Goal: Task Accomplishment & Management: Manage account settings

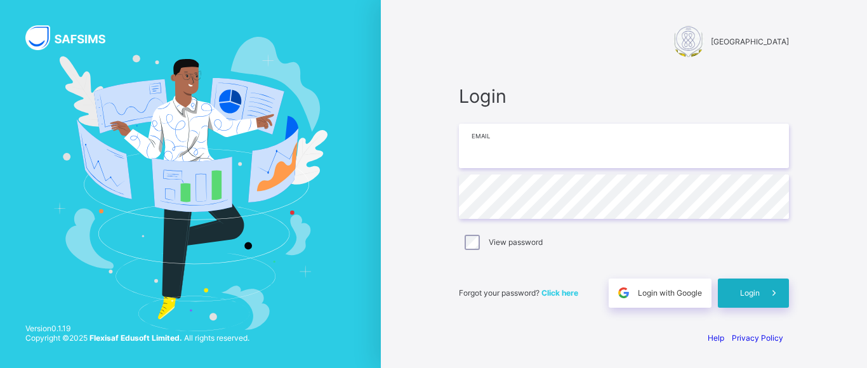
type input "**********"
click at [754, 300] on div "Login" at bounding box center [753, 293] width 71 height 29
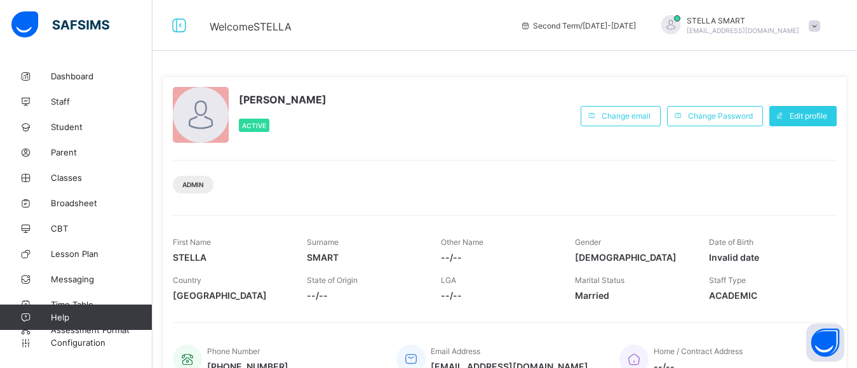
scroll to position [25, 0]
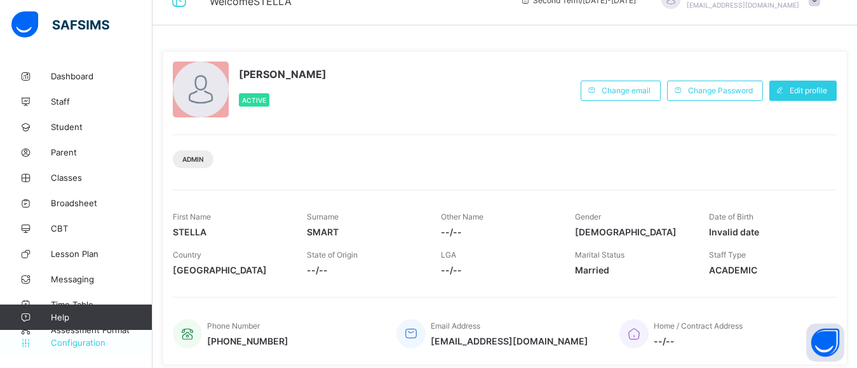
click at [79, 343] on span "Configuration" at bounding box center [101, 343] width 101 height 10
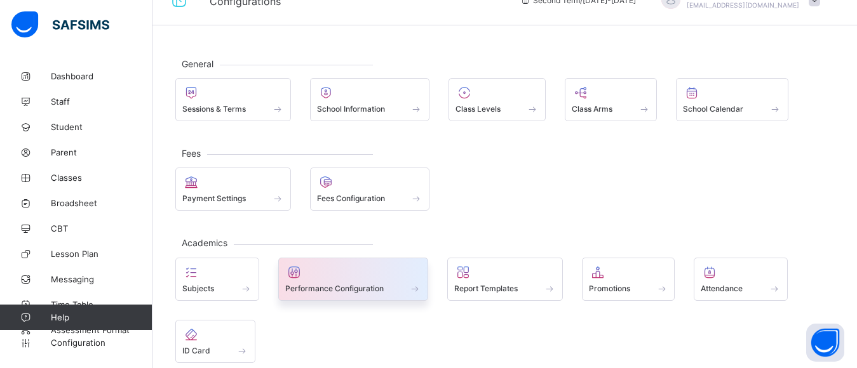
click at [344, 276] on div at bounding box center [353, 272] width 137 height 15
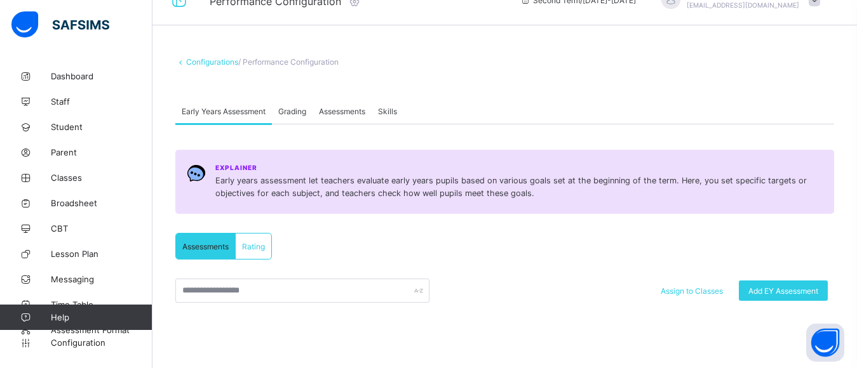
click at [295, 114] on span "Grading" at bounding box center [292, 112] width 28 height 10
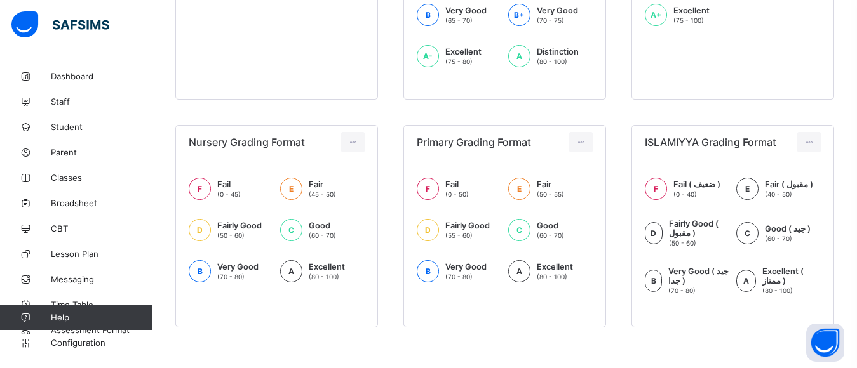
scroll to position [497, 0]
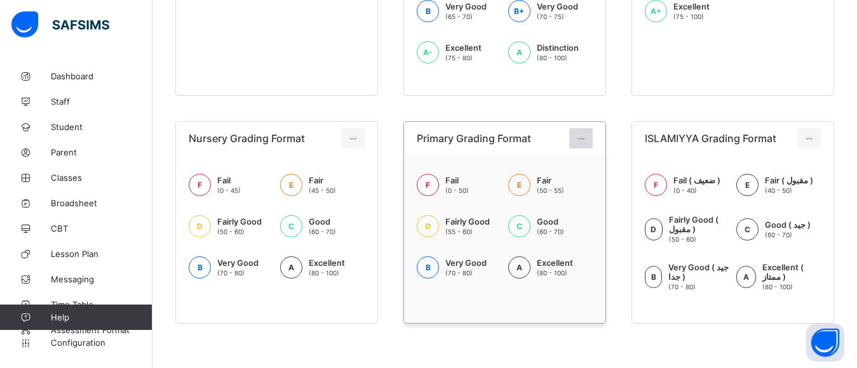
click at [586, 136] on icon at bounding box center [580, 139] width 11 height 10
click at [567, 169] on div "Edit Format" at bounding box center [562, 167] width 50 height 13
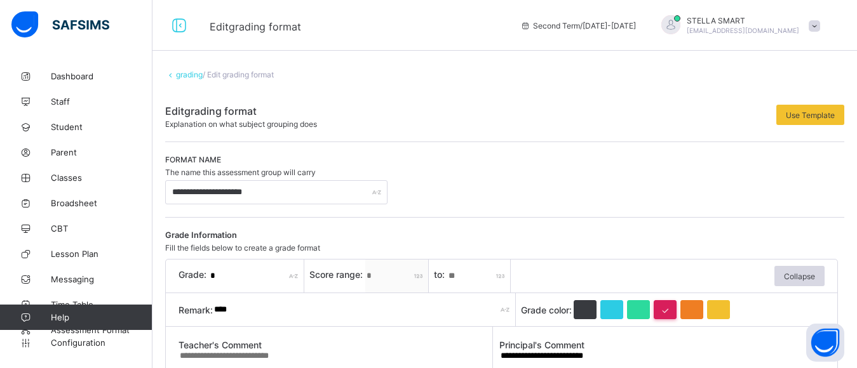
click at [502, 279] on div "**" at bounding box center [478, 276] width 63 height 33
click at [503, 276] on div "**" at bounding box center [478, 276] width 63 height 33
click at [465, 278] on input "**" at bounding box center [478, 276] width 63 height 33
type input "**"
click at [451, 300] on input "****" at bounding box center [364, 309] width 303 height 33
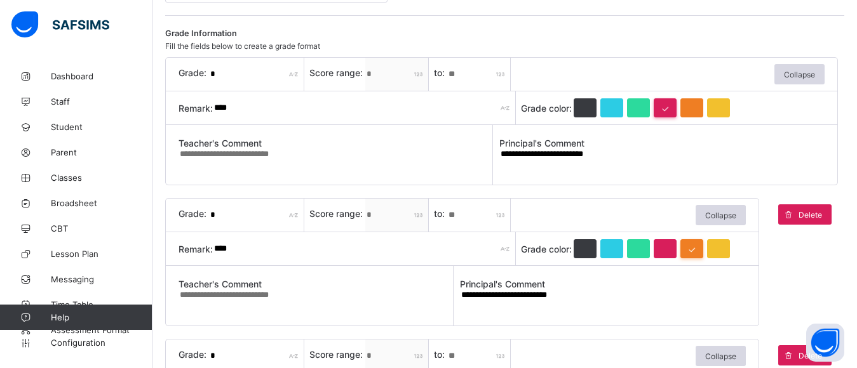
scroll to position [203, 0]
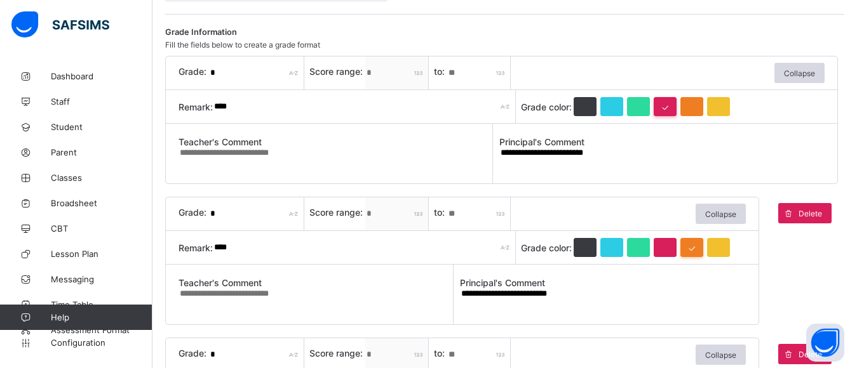
click at [587, 152] on textarea "**********" at bounding box center [661, 158] width 325 height 22
click at [590, 153] on textarea "**********" at bounding box center [661, 158] width 325 height 22
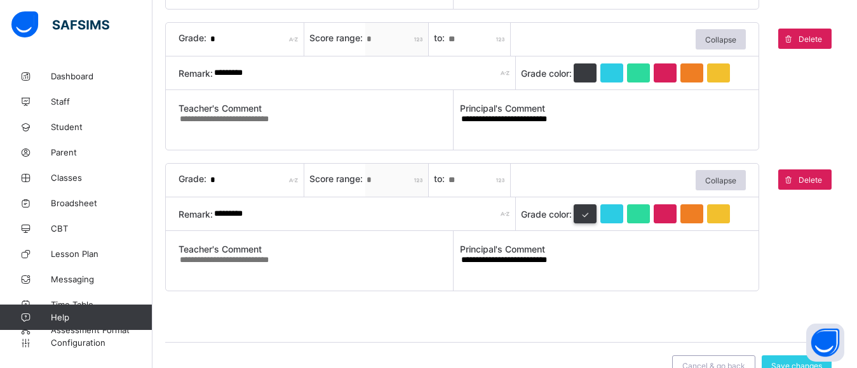
scroll to position [827, 0]
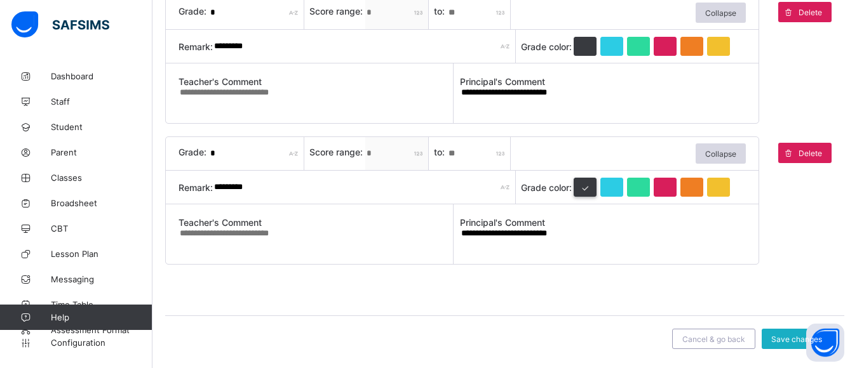
type textarea "**********"
click at [785, 336] on span "Save changes" at bounding box center [796, 340] width 51 height 10
click at [783, 333] on div "Save changes" at bounding box center [796, 339] width 70 height 20
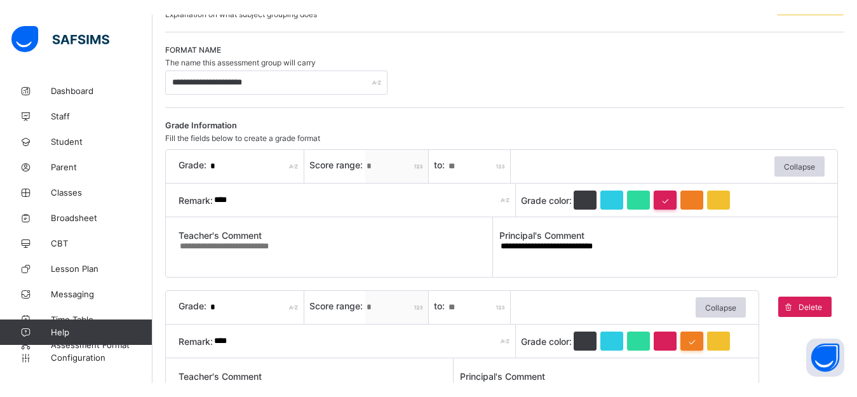
scroll to position [83, 0]
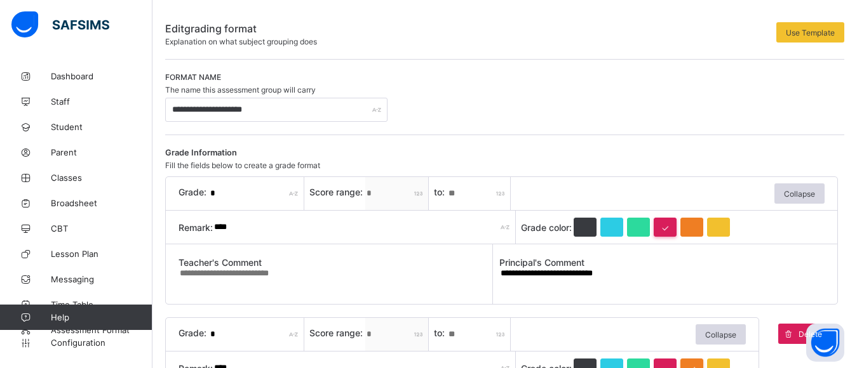
click at [580, 105] on div "**********" at bounding box center [504, 97] width 679 height 50
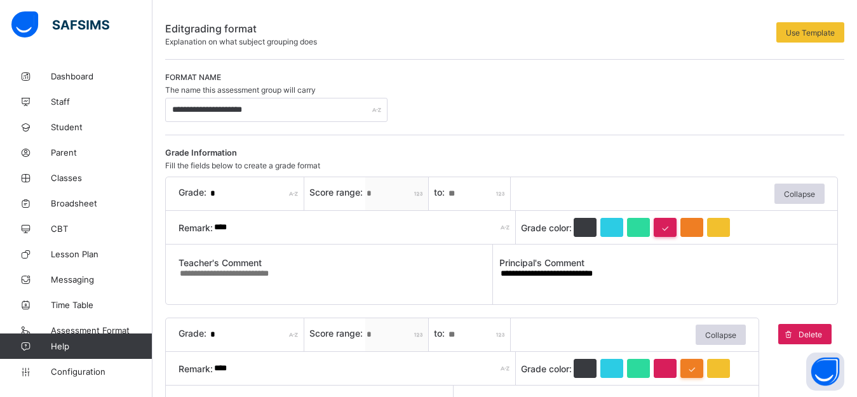
click at [584, 67] on div "**********" at bounding box center [504, 98] width 679 height 76
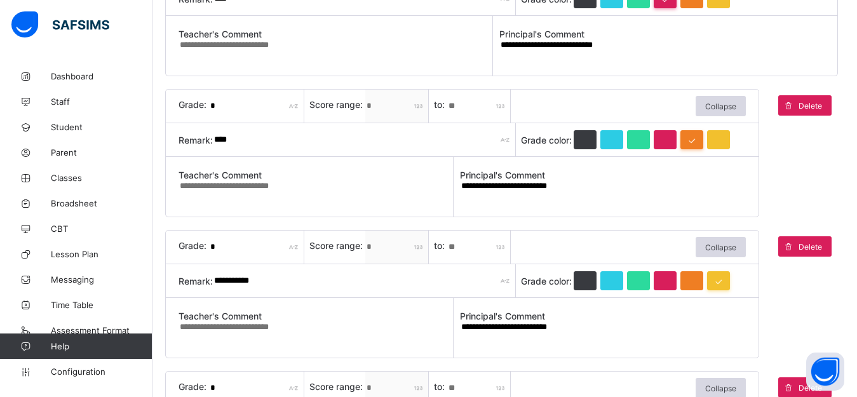
scroll to position [286, 0]
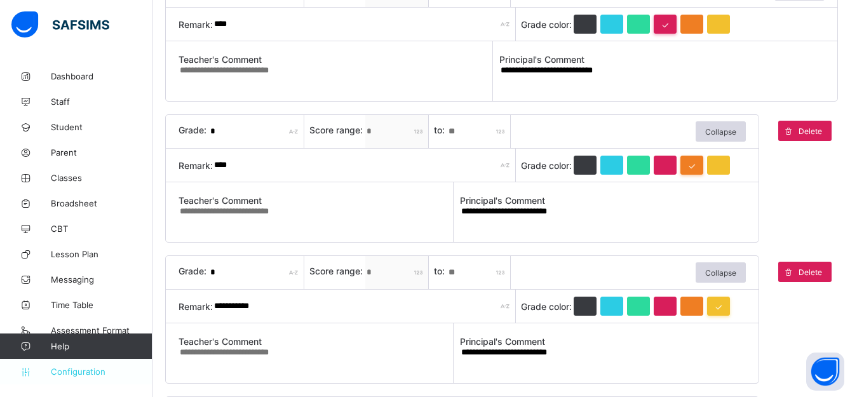
click at [77, 368] on span "Configuration" at bounding box center [101, 371] width 101 height 10
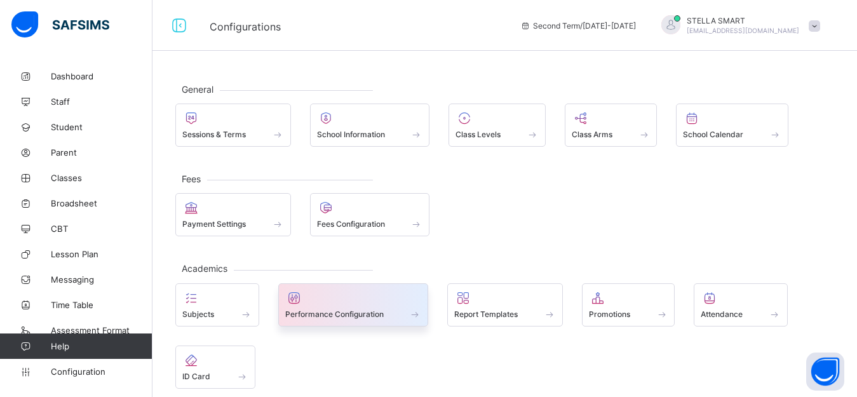
click at [348, 307] on span at bounding box center [353, 306] width 137 height 3
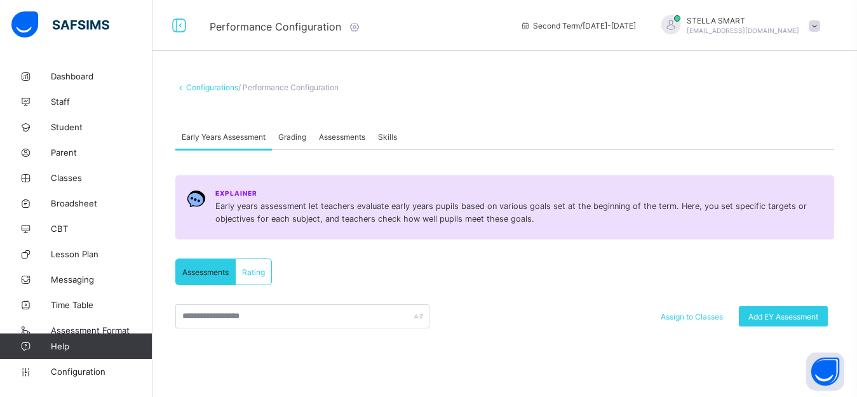
click at [290, 136] on span "Grading" at bounding box center [292, 137] width 28 height 10
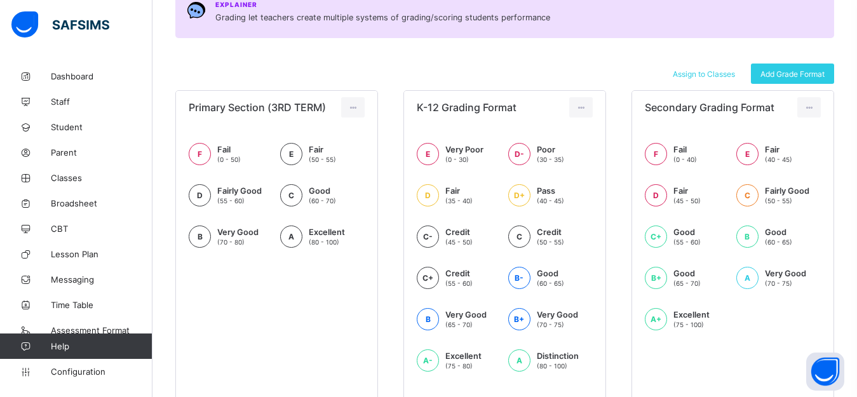
scroll to position [163, 0]
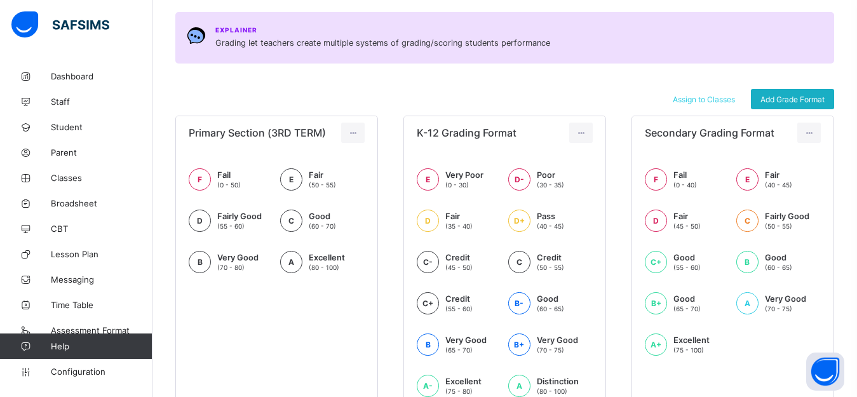
click at [797, 101] on span "Add Grade Format" at bounding box center [792, 100] width 64 height 10
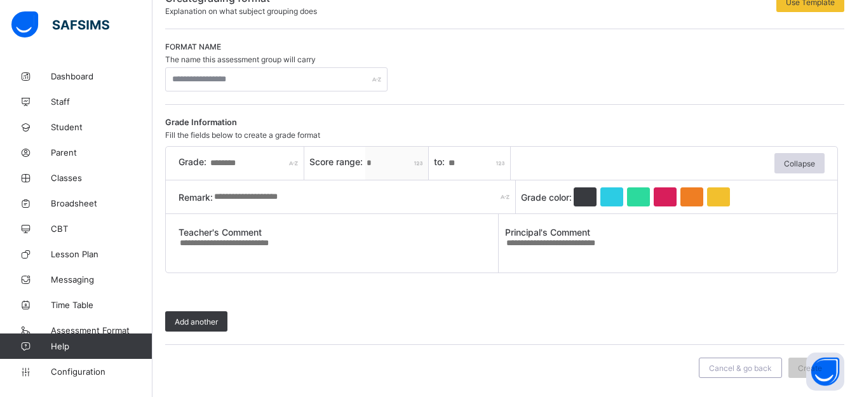
scroll to position [114, 0]
click at [218, 79] on input "text" at bounding box center [276, 79] width 222 height 24
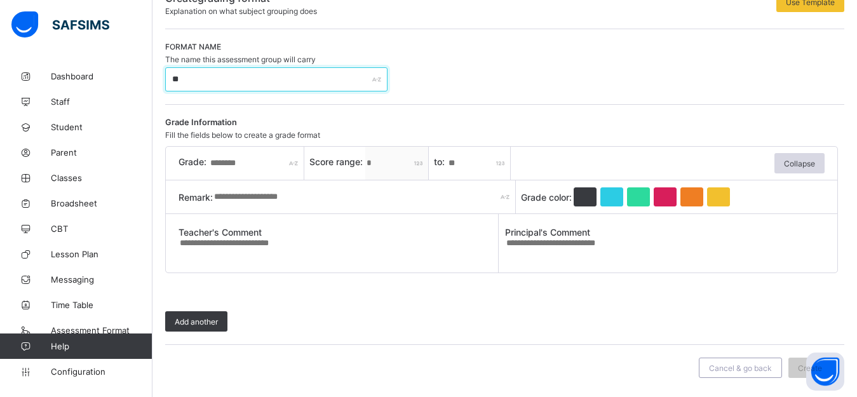
type input "*"
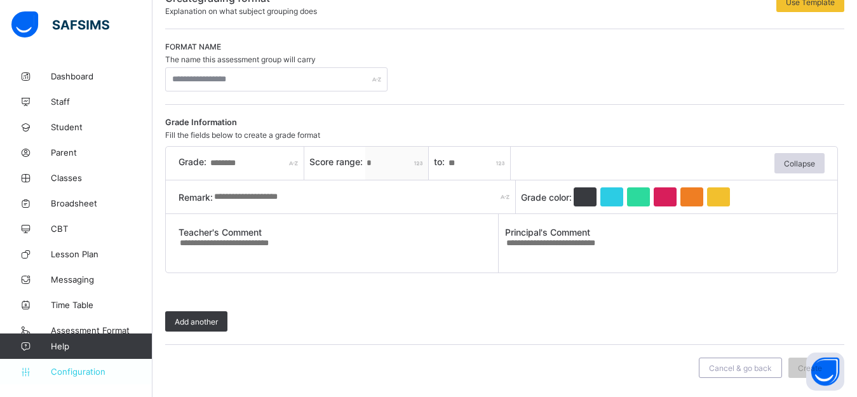
click at [61, 368] on span "Configuration" at bounding box center [101, 371] width 101 height 10
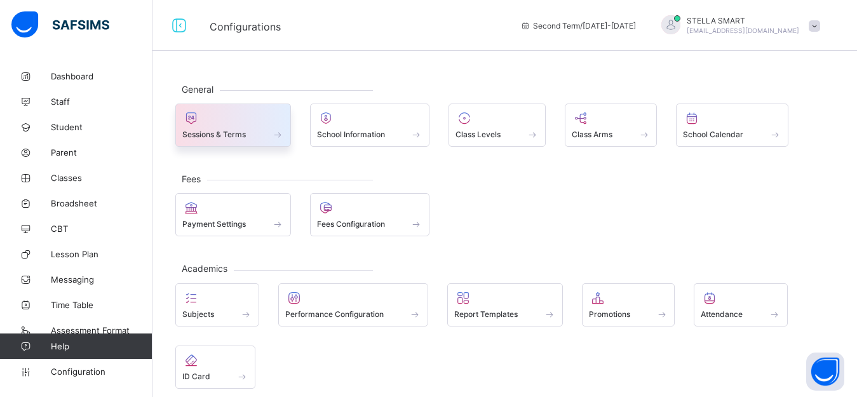
click at [215, 121] on div at bounding box center [233, 117] width 102 height 15
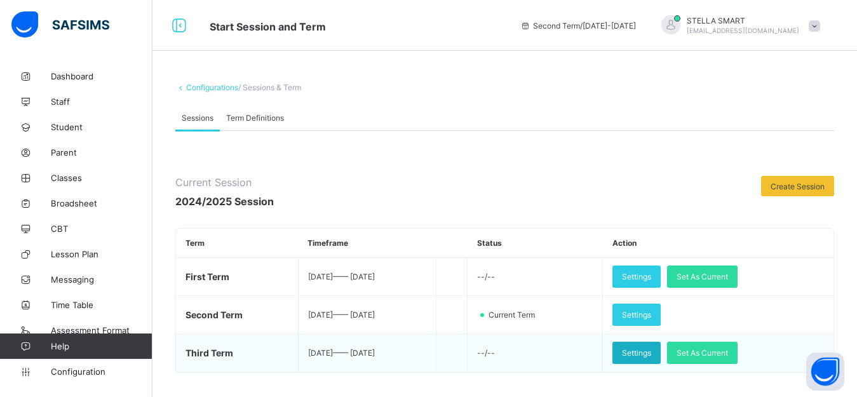
click at [651, 355] on span "Settings" at bounding box center [636, 353] width 29 height 10
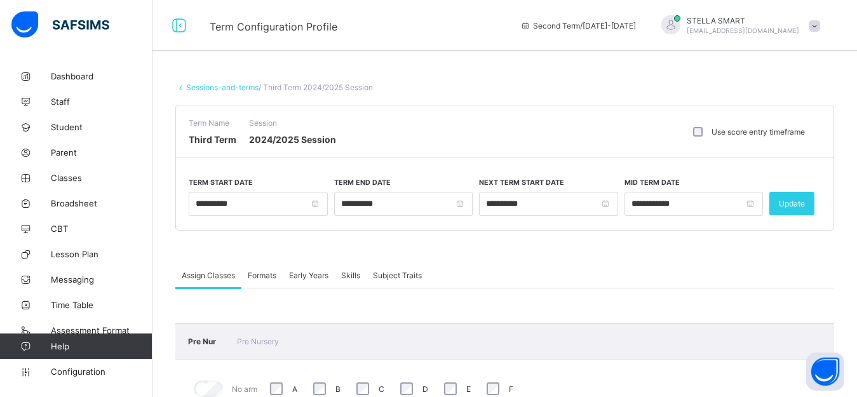
click at [258, 274] on span "Formats" at bounding box center [262, 275] width 29 height 10
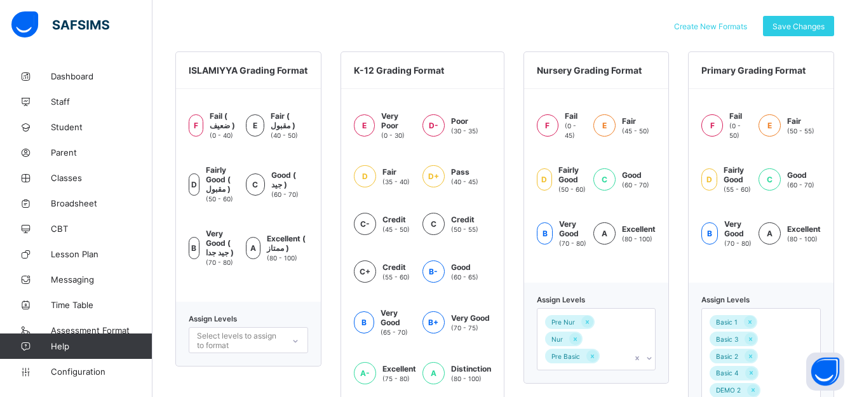
scroll to position [364, 0]
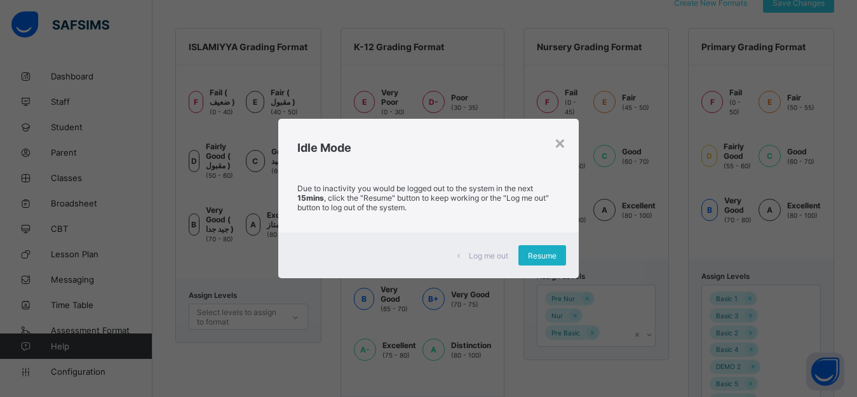
click at [543, 257] on span "Resume" at bounding box center [542, 256] width 29 height 10
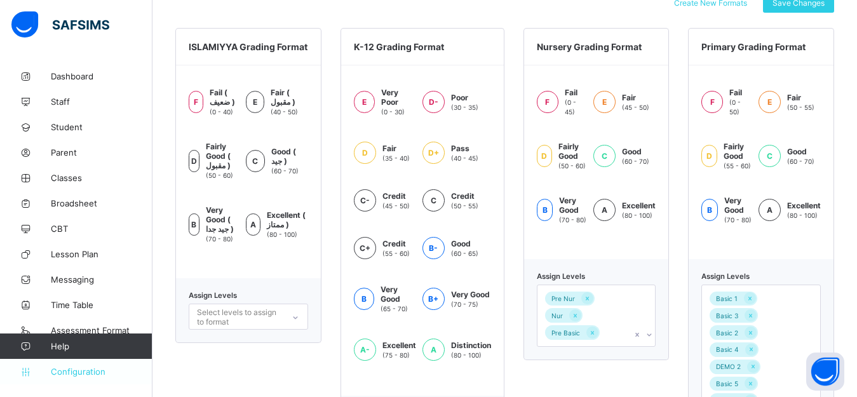
click at [60, 368] on span "Configuration" at bounding box center [101, 371] width 101 height 10
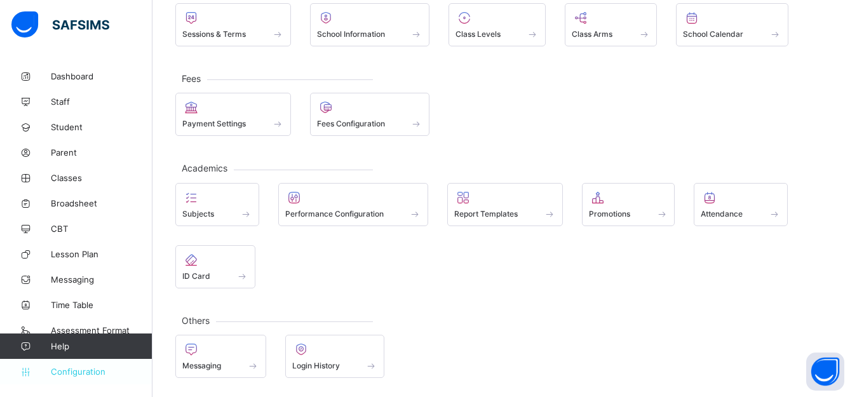
scroll to position [100, 0]
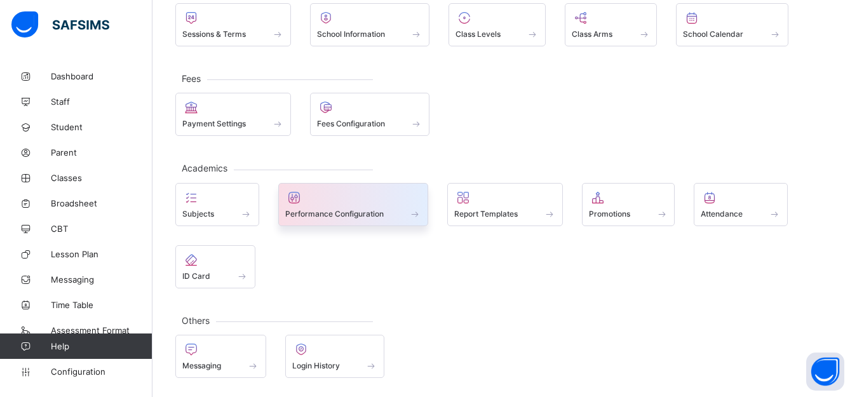
click at [345, 197] on div at bounding box center [353, 197] width 137 height 15
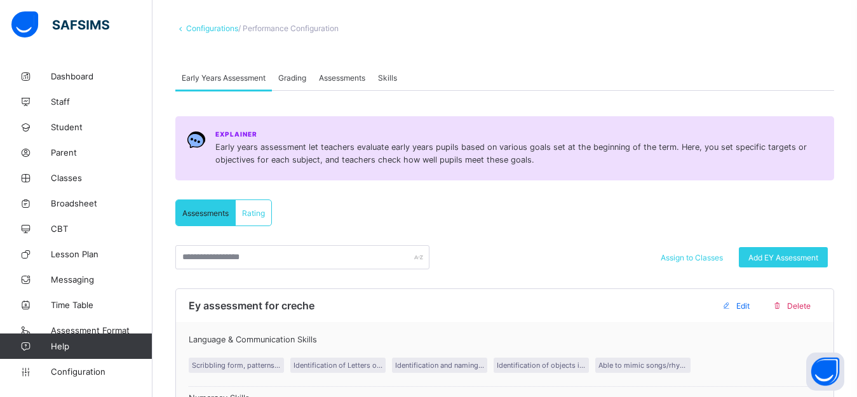
scroll to position [34, 0]
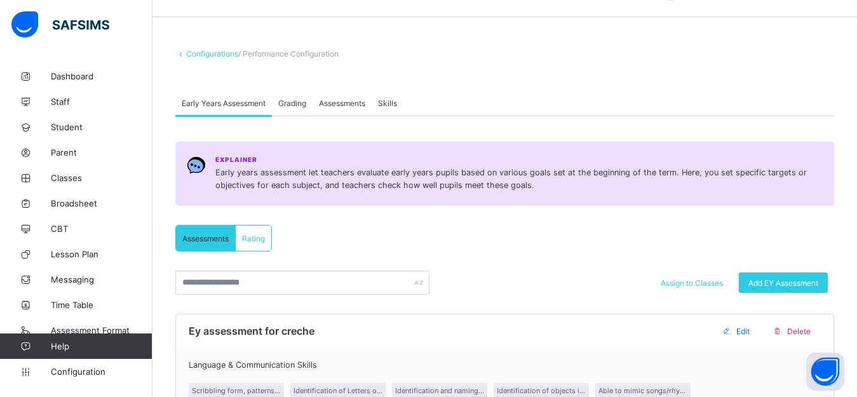
click at [293, 99] on span "Grading" at bounding box center [292, 103] width 28 height 10
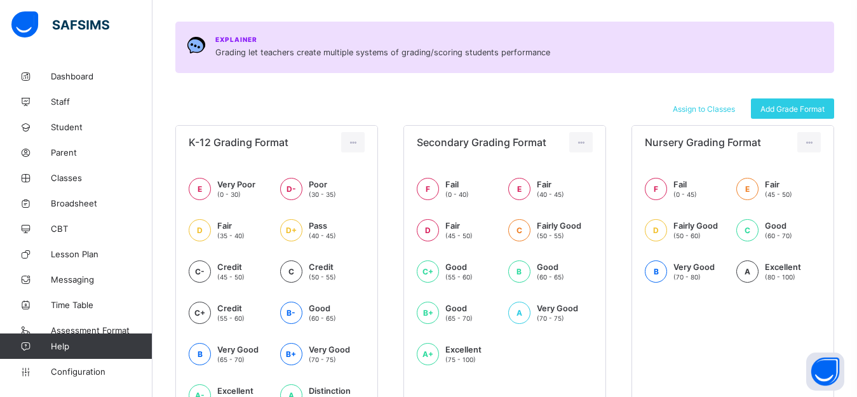
scroll to position [138, 0]
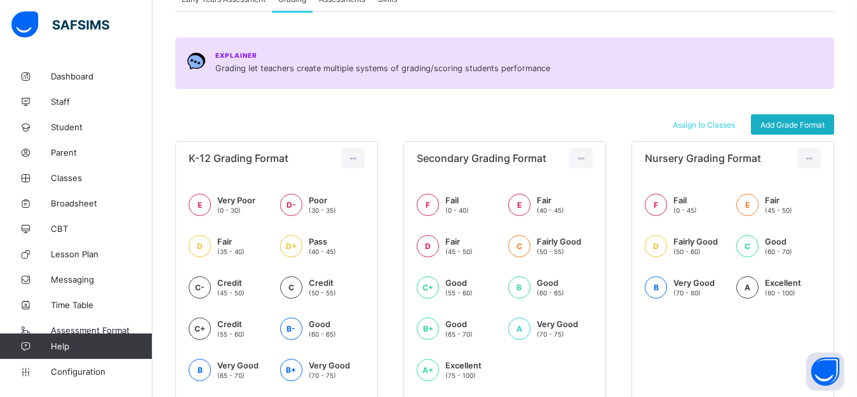
click at [799, 123] on span "Add Grade Format" at bounding box center [792, 125] width 64 height 10
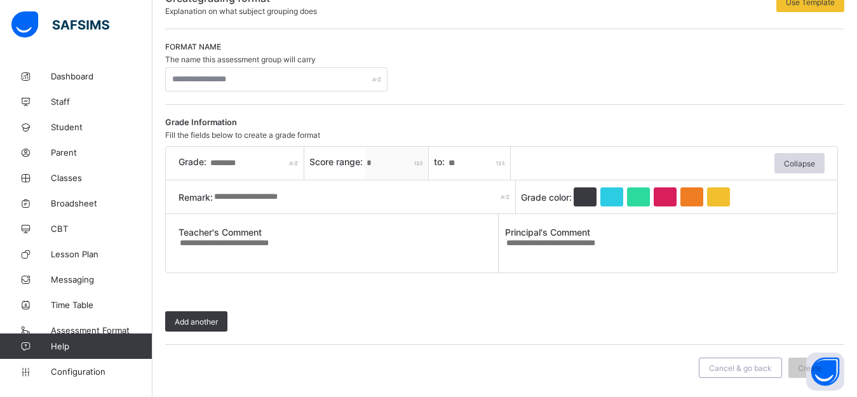
scroll to position [114, 0]
click at [177, 77] on input "text" at bounding box center [276, 79] width 222 height 24
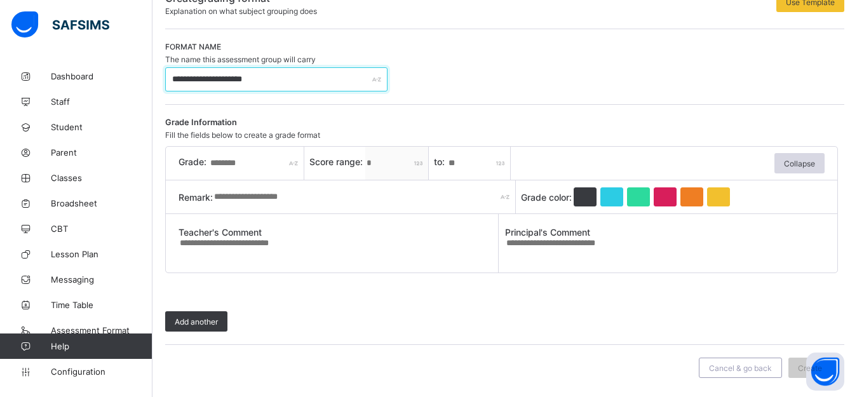
type input "**********"
click at [454, 161] on input "*" at bounding box center [478, 163] width 63 height 33
type input "**"
click at [241, 164] on input "text" at bounding box center [256, 163] width 95 height 33
type input "*"
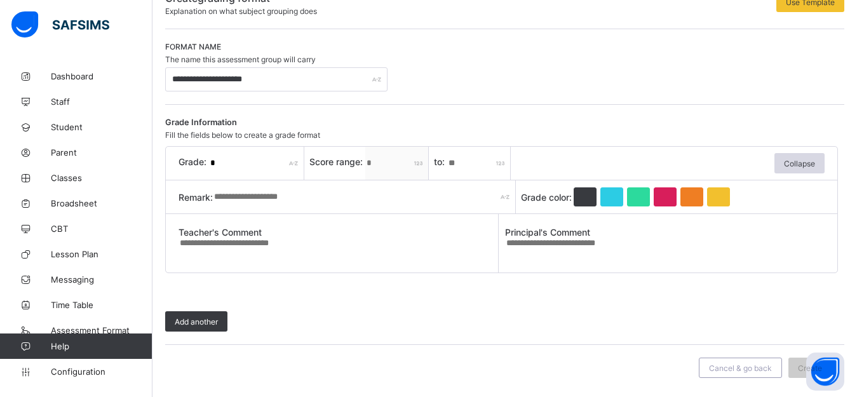
click at [663, 192] on div at bounding box center [664, 196] width 23 height 19
click at [374, 198] on input "text" at bounding box center [364, 196] width 303 height 33
type input "****"
click at [535, 243] on textarea at bounding box center [665, 247] width 320 height 20
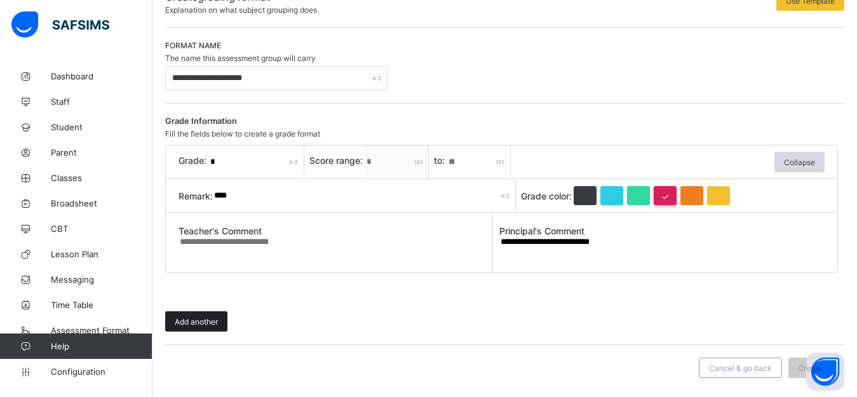
type textarea "**********"
click at [211, 320] on span "Add another" at bounding box center [196, 322] width 43 height 10
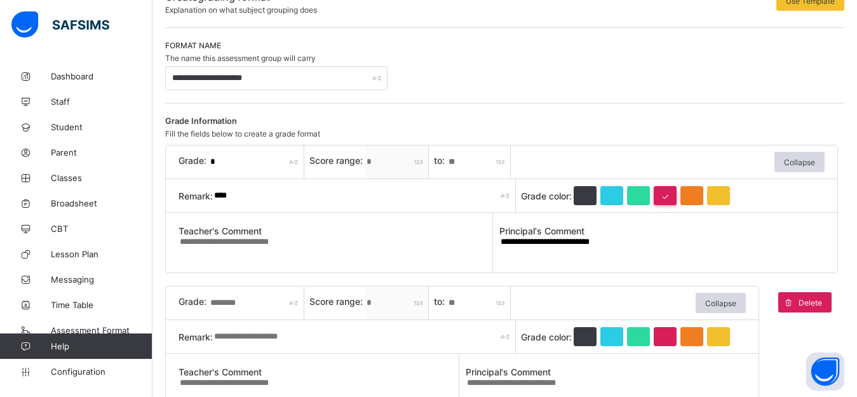
click at [228, 304] on input "text" at bounding box center [256, 302] width 95 height 33
type input "*"
click at [216, 340] on input "text" at bounding box center [364, 336] width 303 height 33
type input "****"
click at [688, 333] on div at bounding box center [691, 336] width 23 height 19
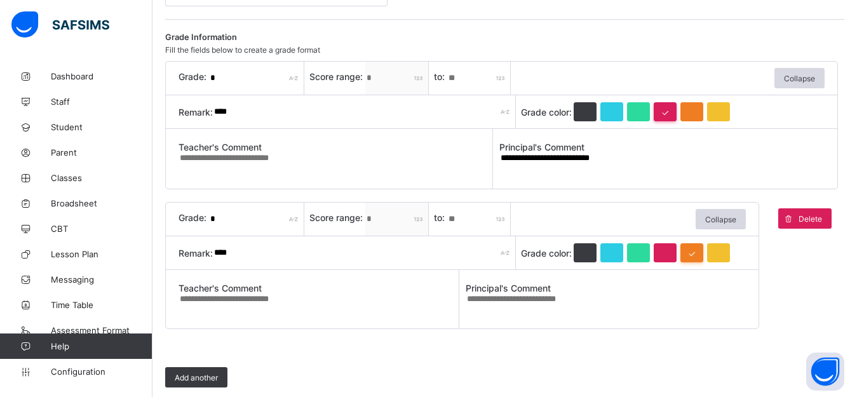
scroll to position [216, 0]
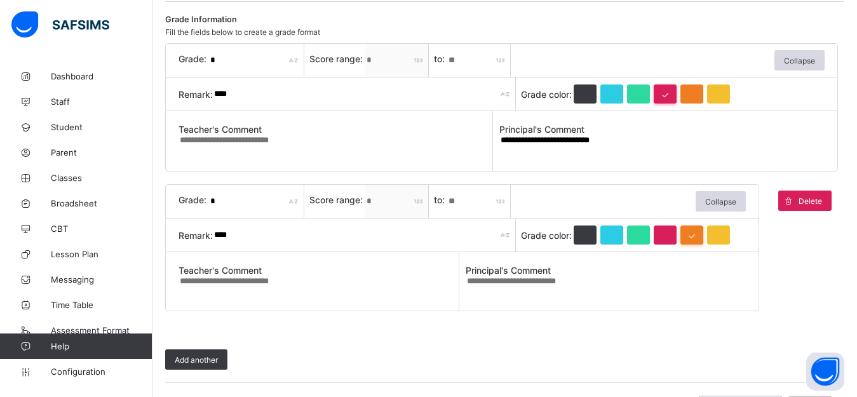
click at [501, 284] on textarea at bounding box center [605, 286] width 281 height 20
click at [447, 203] on input "*" at bounding box center [478, 201] width 63 height 33
type input "**"
click at [493, 288] on textarea at bounding box center [605, 286] width 281 height 20
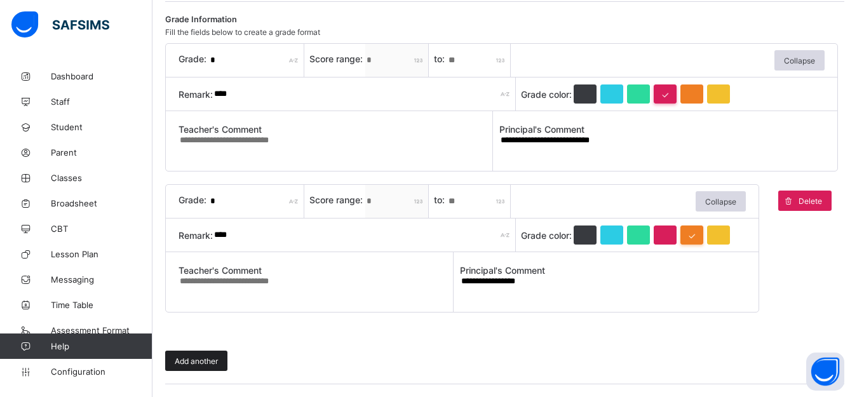
type textarea "**********"
click at [192, 361] on span "Add another" at bounding box center [196, 361] width 43 height 10
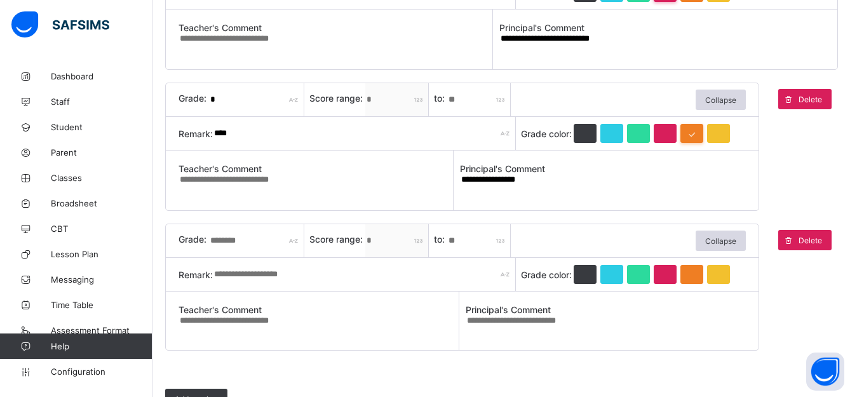
scroll to position [343, 0]
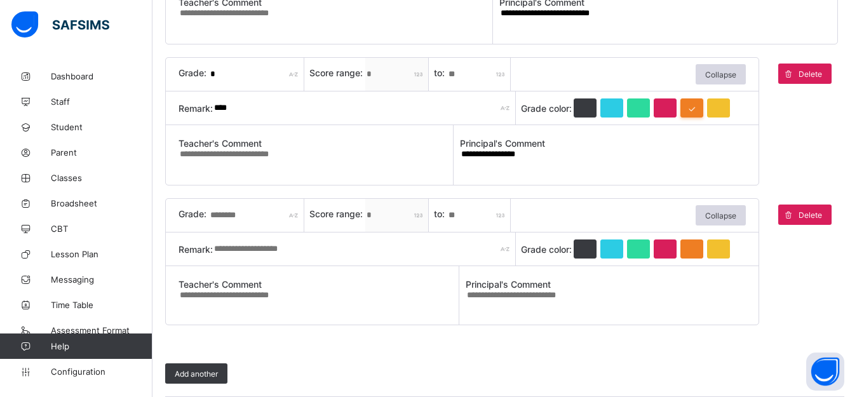
click at [227, 215] on input "text" at bounding box center [256, 215] width 95 height 33
type input "*"
click at [235, 249] on input "text" at bounding box center [364, 248] width 303 height 33
type input "**********"
click at [716, 248] on div at bounding box center [718, 248] width 23 height 19
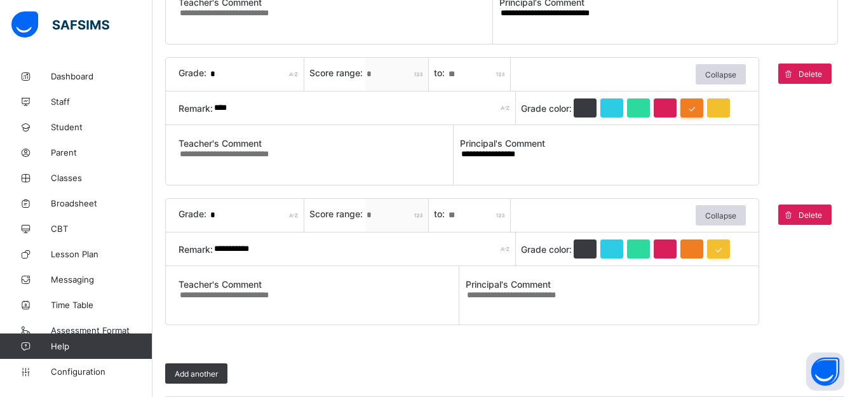
click at [496, 298] on textarea at bounding box center [605, 300] width 281 height 20
type textarea "**********"
click at [206, 368] on span "Add another" at bounding box center [196, 375] width 43 height 10
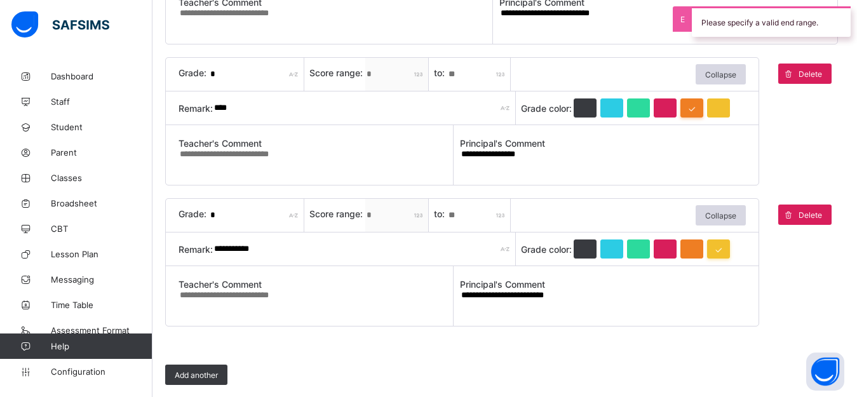
click at [448, 213] on input "*" at bounding box center [478, 215] width 63 height 33
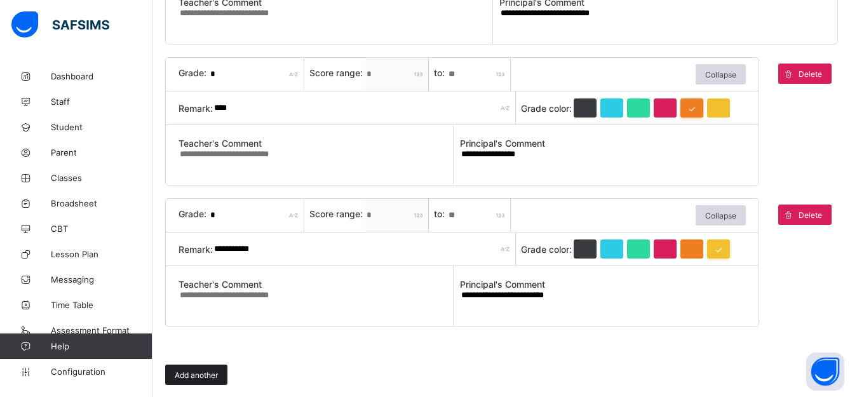
type input "**"
click at [201, 368] on div "Add another" at bounding box center [196, 374] width 62 height 20
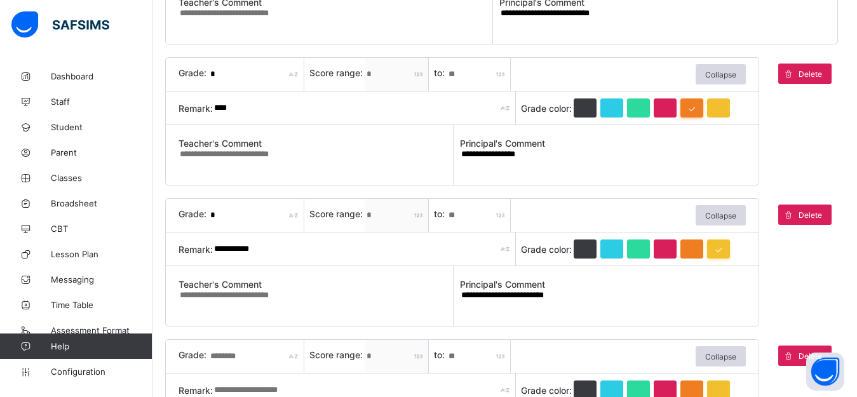
click at [224, 356] on input "text" at bounding box center [256, 356] width 95 height 33
type input "*"
click at [448, 355] on input "*" at bounding box center [478, 356] width 63 height 33
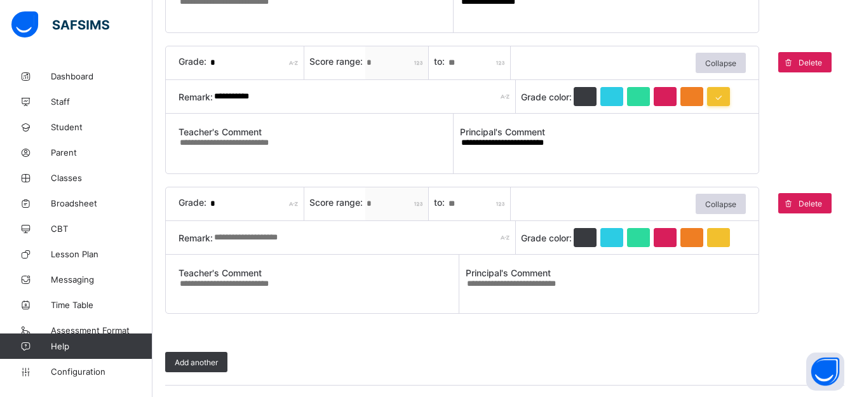
scroll to position [521, 0]
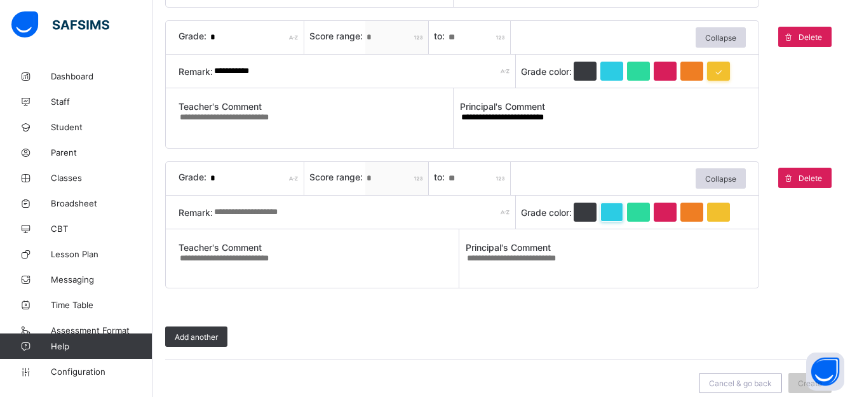
type input "**"
click at [610, 209] on div at bounding box center [611, 212] width 23 height 19
click at [233, 210] on input "text" at bounding box center [364, 212] width 303 height 33
type input "****"
click at [496, 262] on textarea at bounding box center [605, 263] width 281 height 20
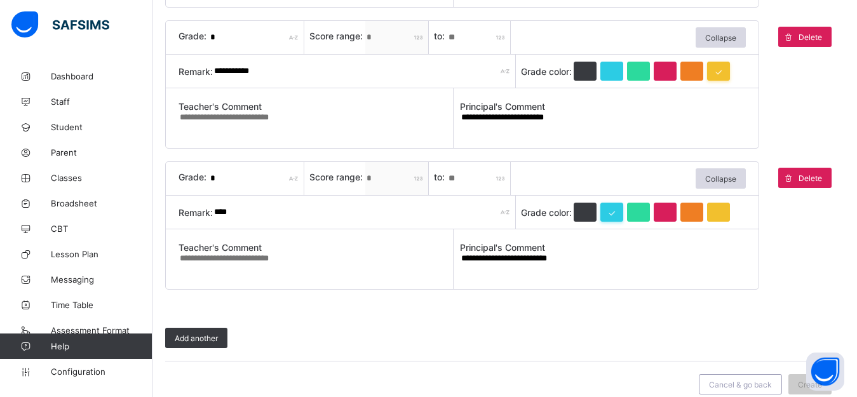
type textarea "**********"
click at [603, 118] on textarea "**********" at bounding box center [603, 123] width 286 height 22
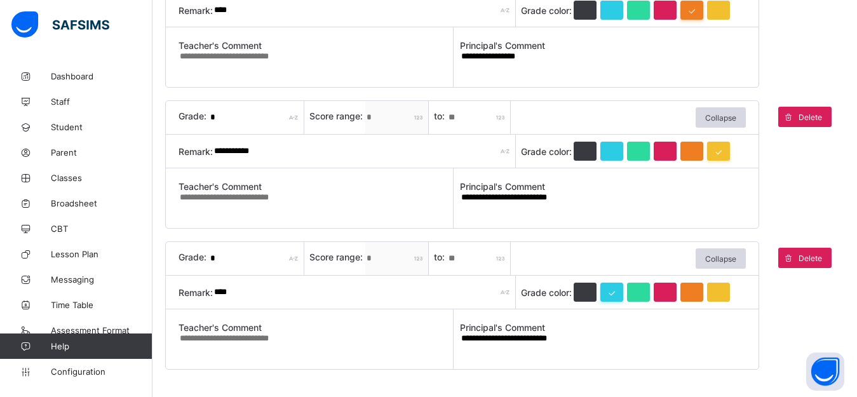
scroll to position [419, 0]
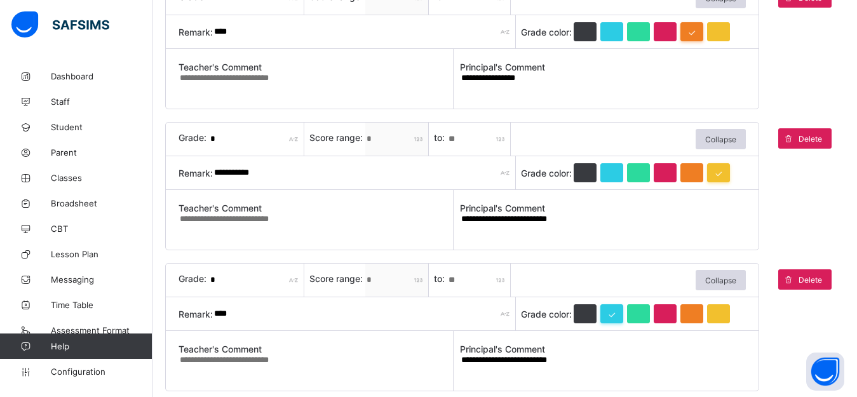
type textarea "**********"
click at [576, 81] on textarea "**********" at bounding box center [603, 83] width 286 height 22
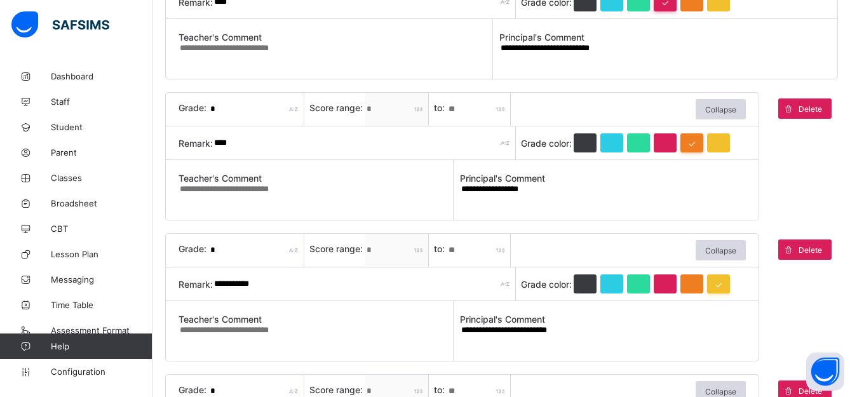
scroll to position [292, 0]
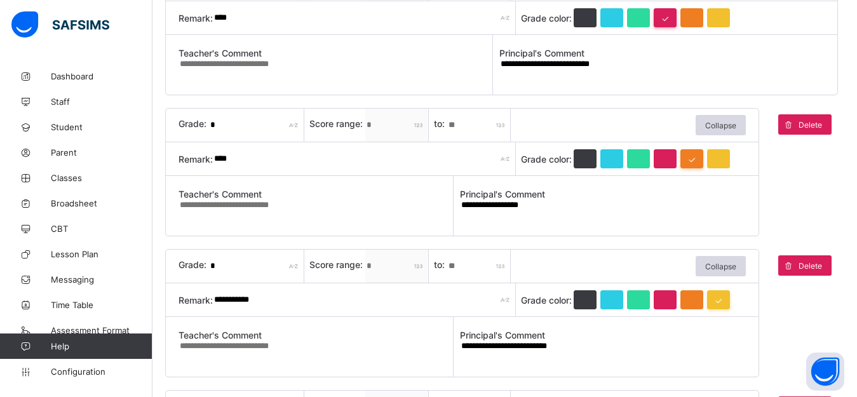
type textarea "**********"
click at [659, 69] on textarea "**********" at bounding box center [661, 69] width 325 height 22
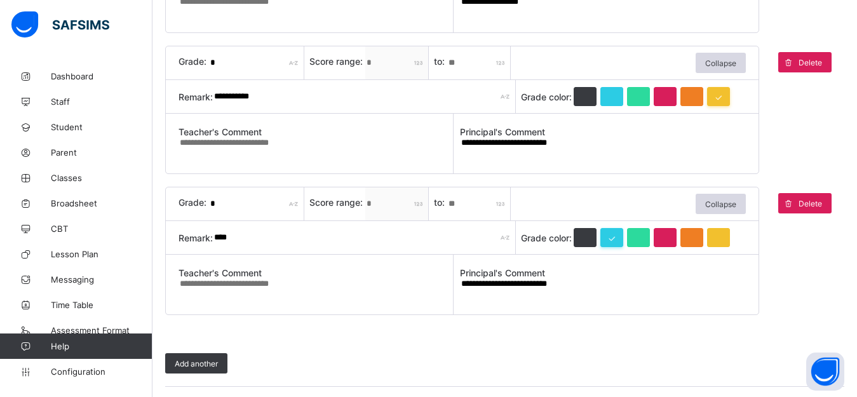
scroll to position [537, 0]
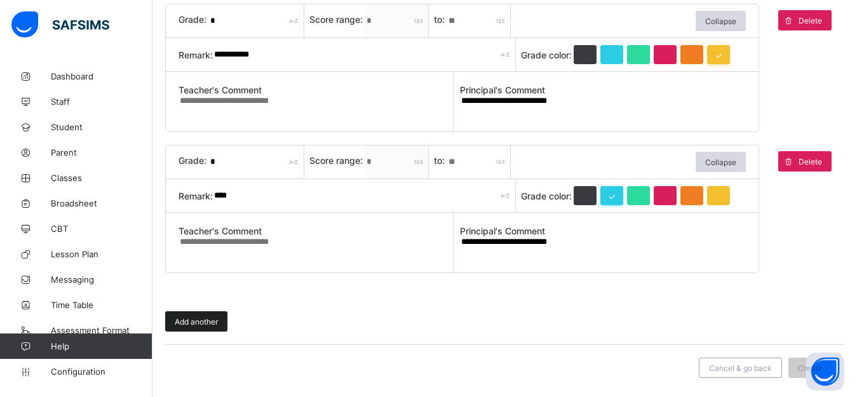
type textarea "**********"
click at [192, 323] on span "Add another" at bounding box center [196, 322] width 43 height 10
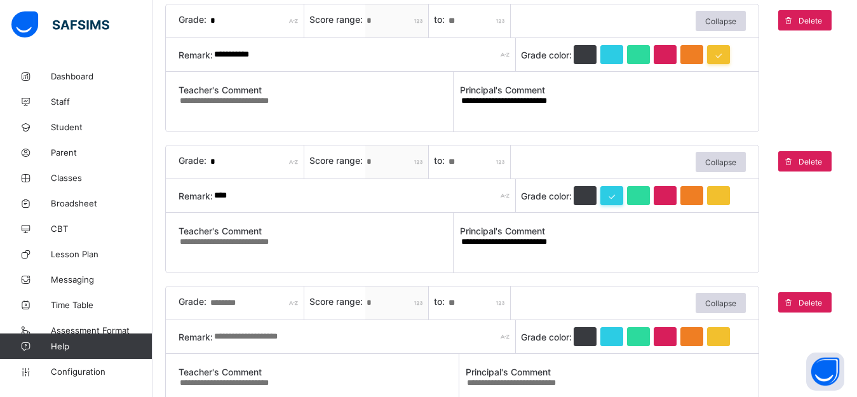
click at [226, 305] on input "text" at bounding box center [256, 302] width 95 height 33
type input "*"
click at [448, 303] on input "*" at bounding box center [478, 302] width 63 height 33
type input "**"
click at [637, 337] on div at bounding box center [638, 336] width 23 height 19
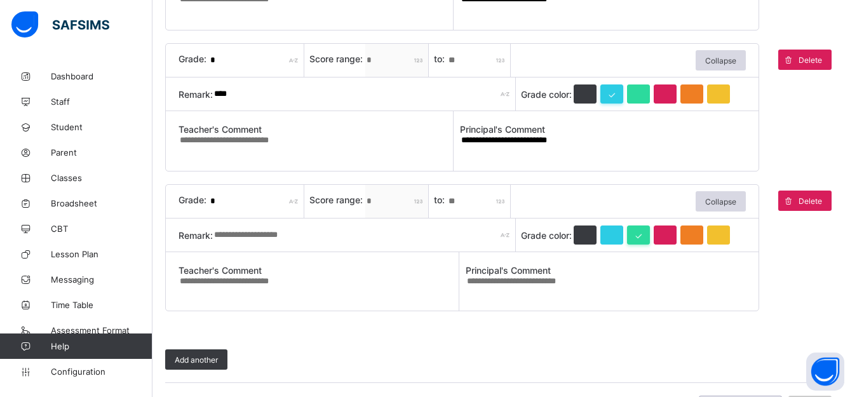
scroll to position [678, 0]
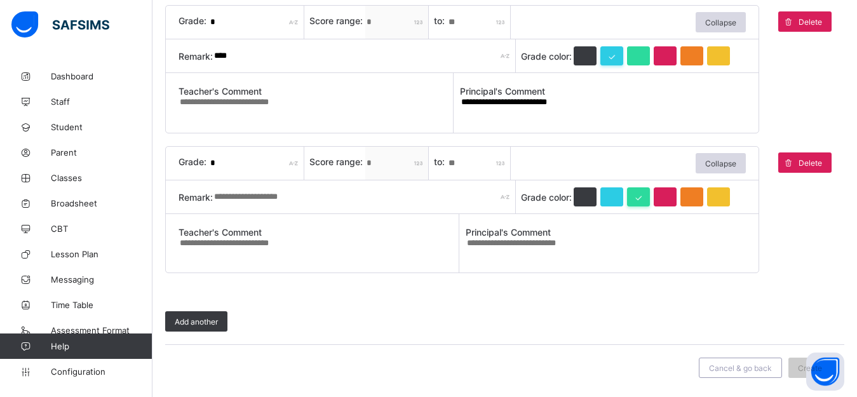
click at [486, 241] on textarea at bounding box center [605, 247] width 281 height 20
drag, startPoint x: 545, startPoint y: 87, endPoint x: 602, endPoint y: 99, distance: 57.8
click at [602, 99] on textarea "**********" at bounding box center [603, 108] width 286 height 22
click at [473, 242] on textarea at bounding box center [605, 247] width 281 height 20
paste textarea "**********"
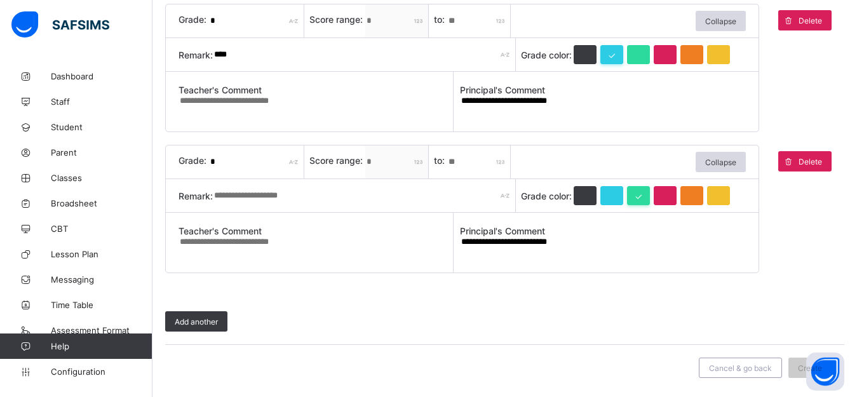
type textarea "**********"
click at [230, 198] on input "text" at bounding box center [364, 195] width 303 height 33
type input "*********"
click at [210, 316] on div "Add another" at bounding box center [196, 321] width 62 height 20
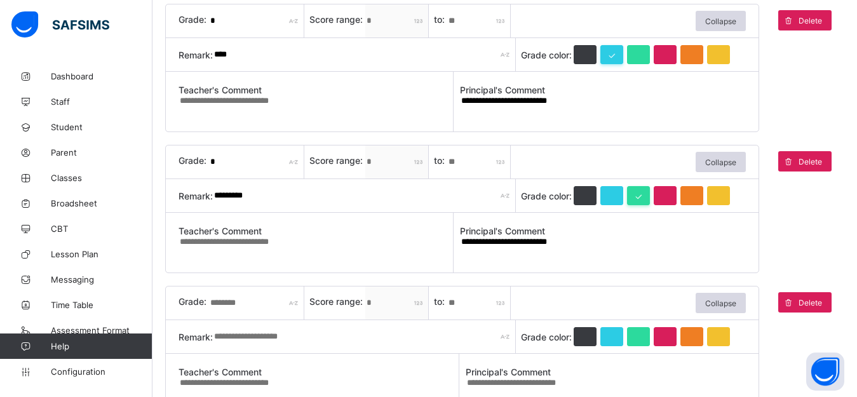
click at [226, 304] on input "text" at bounding box center [256, 302] width 95 height 33
type input "*"
click at [448, 304] on input "*" at bounding box center [478, 302] width 63 height 33
type input "***"
click at [637, 340] on div at bounding box center [638, 336] width 23 height 19
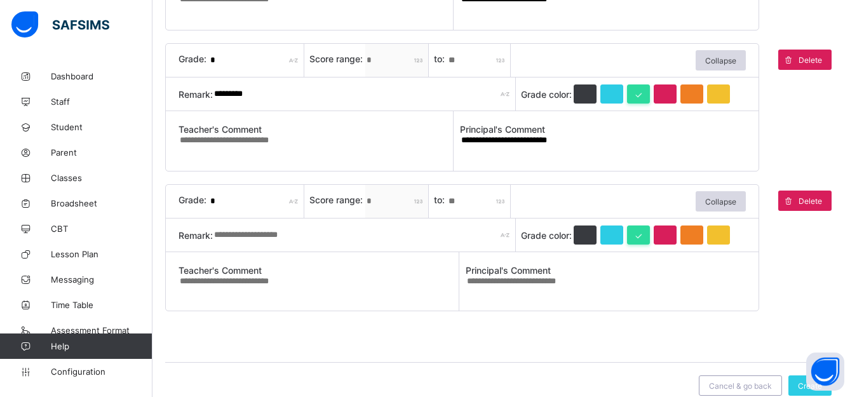
scroll to position [799, 0]
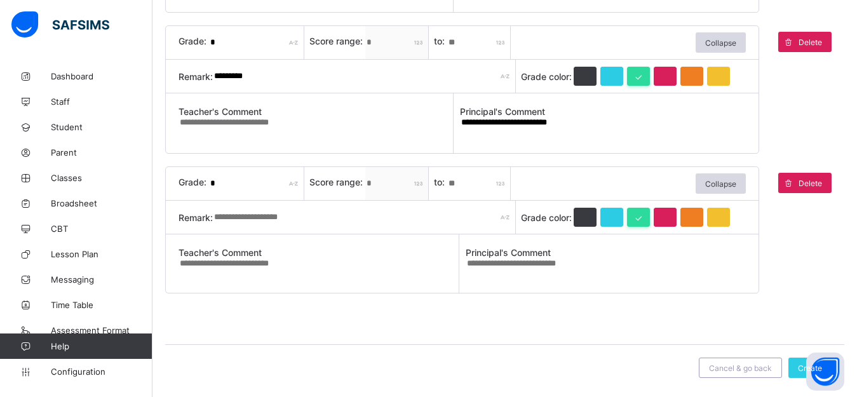
click at [493, 266] on textarea at bounding box center [605, 268] width 281 height 20
paste textarea "**********"
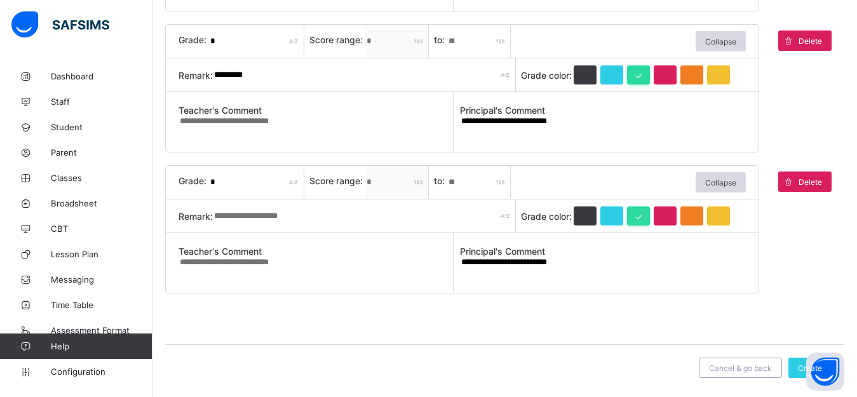
drag, startPoint x: 493, startPoint y: 266, endPoint x: 230, endPoint y: 216, distance: 267.0
click at [230, 216] on div "**********" at bounding box center [462, 229] width 594 height 128
type textarea "**********"
click at [213, 213] on input "text" at bounding box center [364, 215] width 303 height 33
type input "*********"
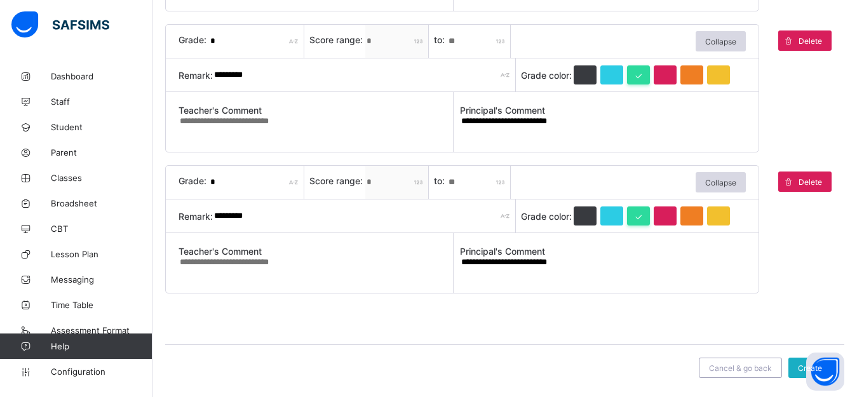
click at [800, 361] on div "Create" at bounding box center [809, 367] width 43 height 20
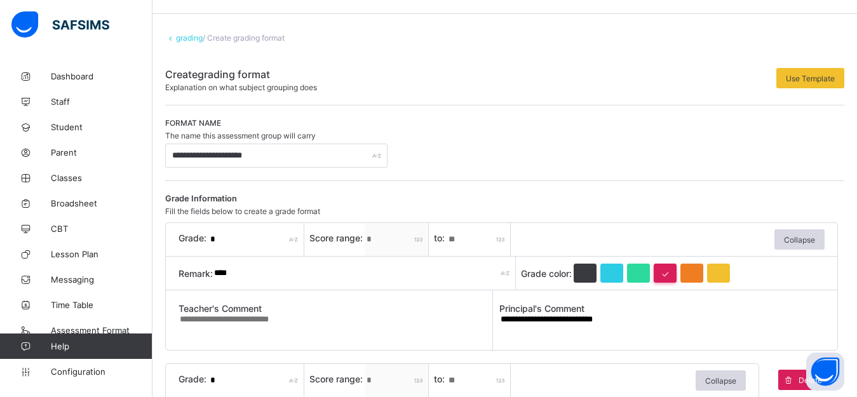
scroll to position [0, 0]
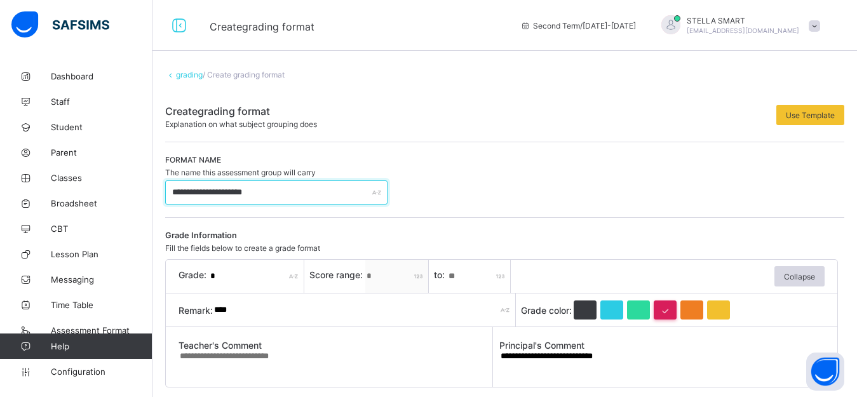
click at [289, 190] on input "**********" at bounding box center [276, 192] width 222 height 24
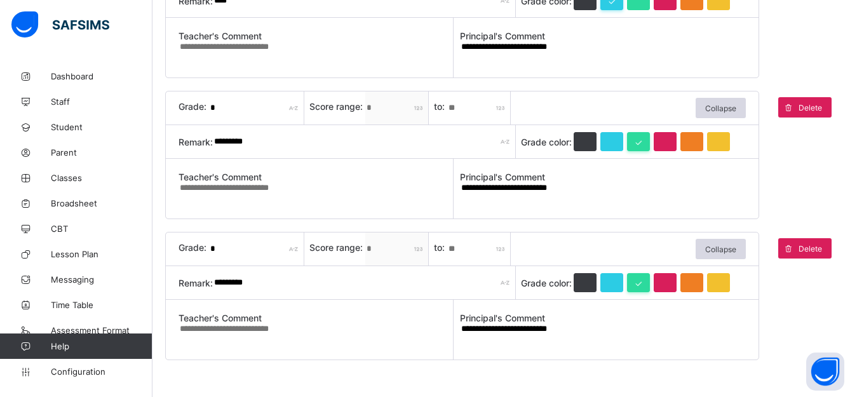
scroll to position [799, 0]
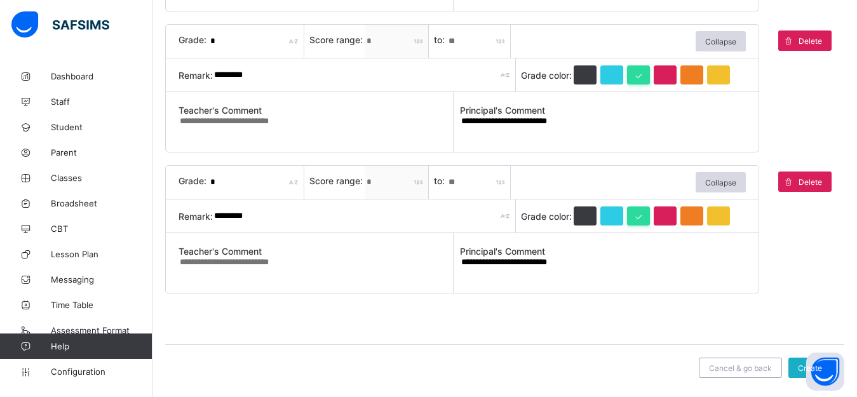
type input "**********"
click at [800, 361] on div "Create" at bounding box center [809, 367] width 43 height 20
click at [802, 361] on div "Create" at bounding box center [809, 367] width 43 height 20
click at [801, 368] on div "Create" at bounding box center [809, 367] width 43 height 20
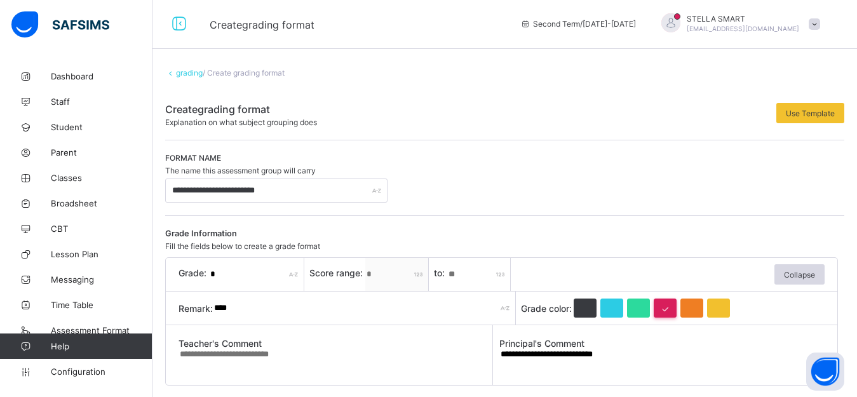
scroll to position [0, 0]
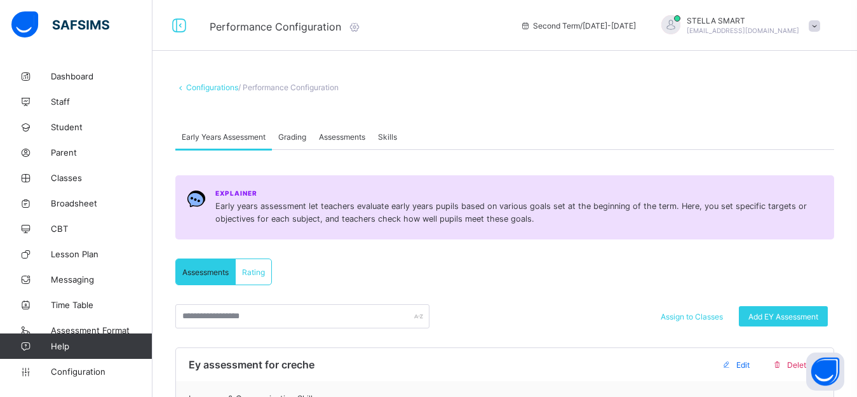
click at [286, 139] on span "Grading" at bounding box center [292, 137] width 28 height 10
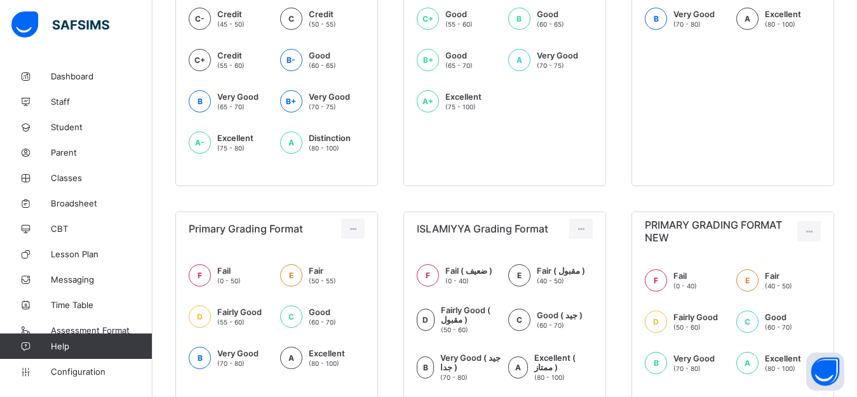
scroll to position [468, 0]
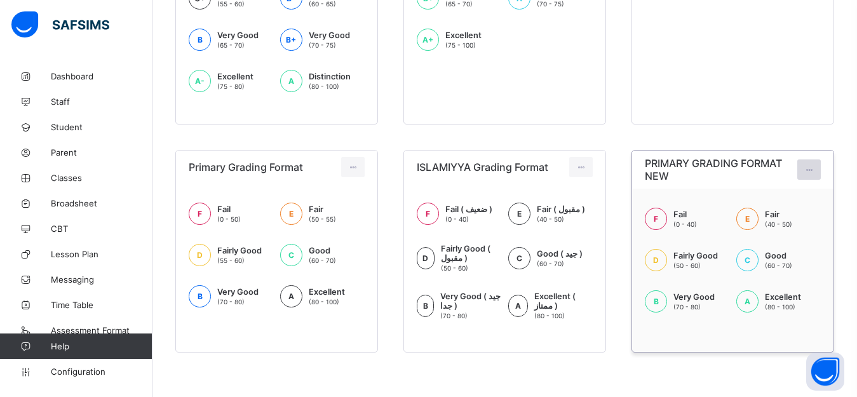
click at [814, 173] on icon at bounding box center [808, 170] width 11 height 10
click at [797, 195] on div "Edit Format" at bounding box center [789, 198] width 50 height 13
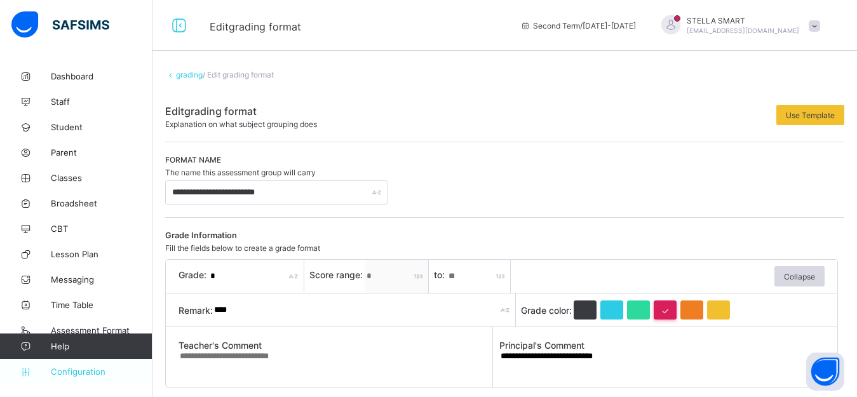
click at [72, 367] on span "Configuration" at bounding box center [101, 371] width 101 height 10
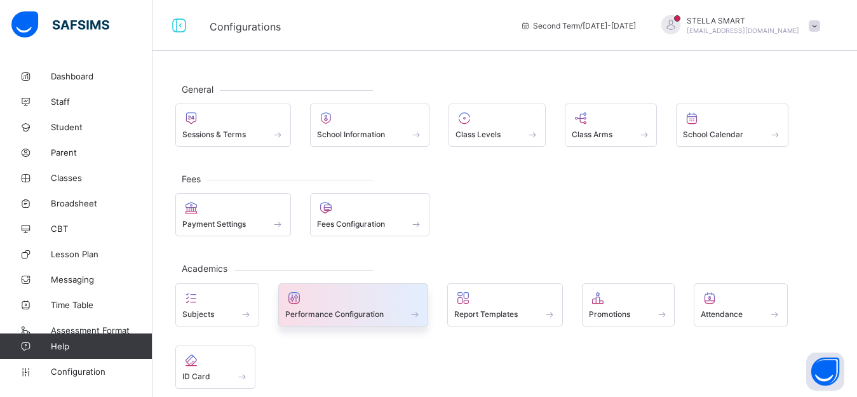
click at [346, 307] on span at bounding box center [353, 306] width 137 height 3
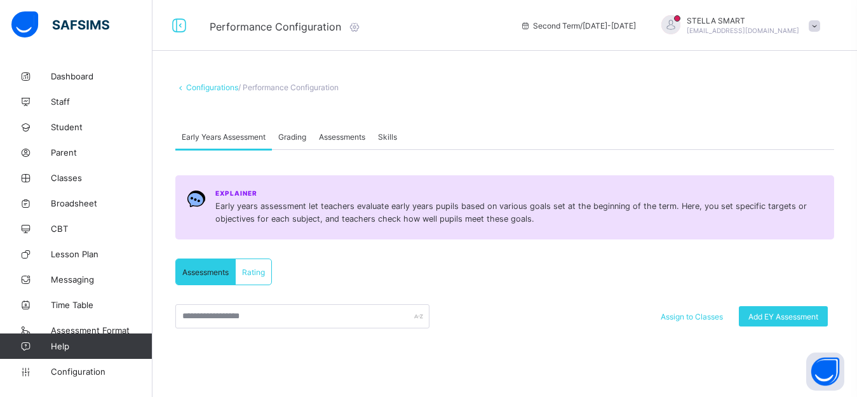
click at [291, 138] on span "Grading" at bounding box center [292, 137] width 28 height 10
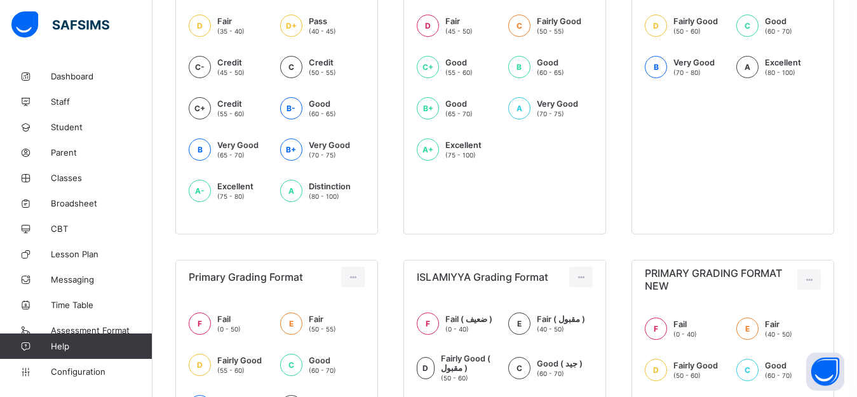
scroll to position [468, 0]
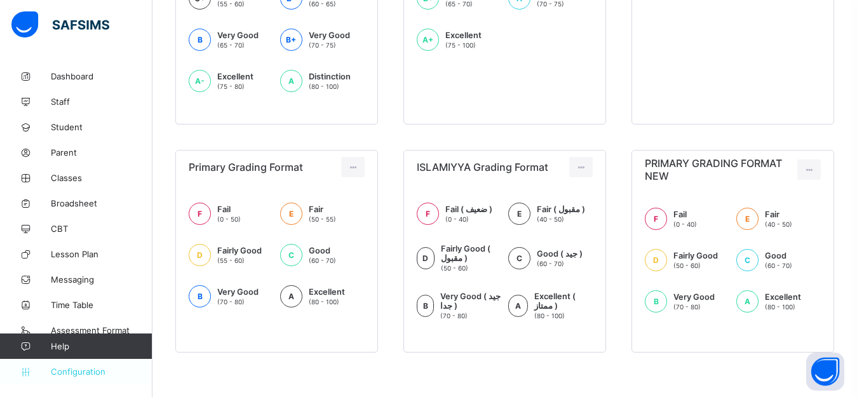
click at [56, 368] on span "Configuration" at bounding box center [101, 371] width 101 height 10
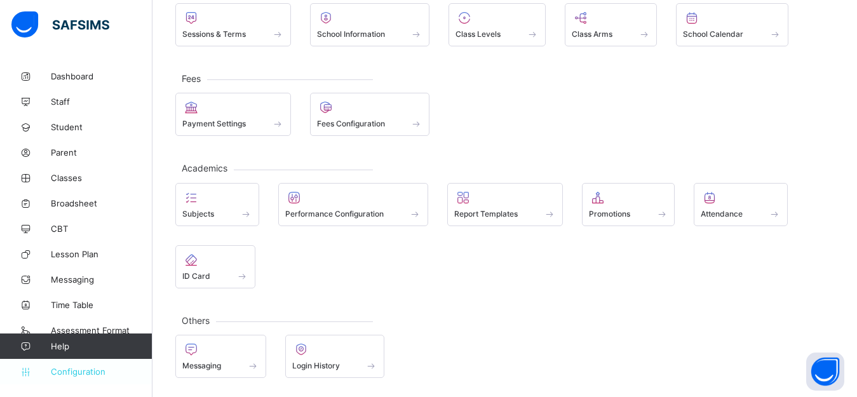
scroll to position [100, 0]
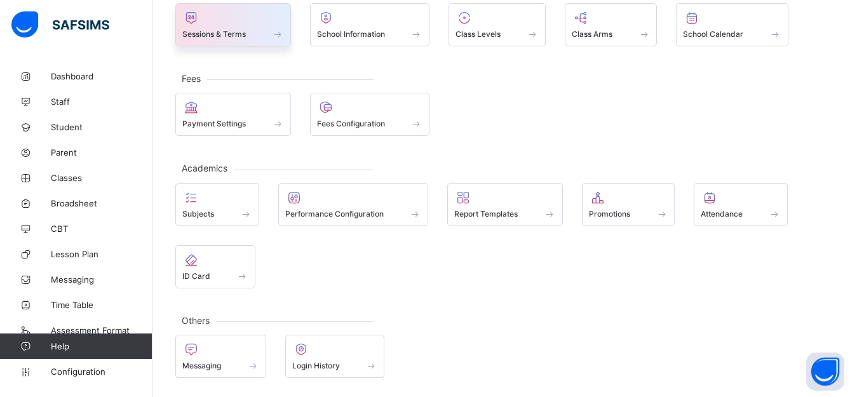
click at [243, 15] on div at bounding box center [233, 17] width 102 height 15
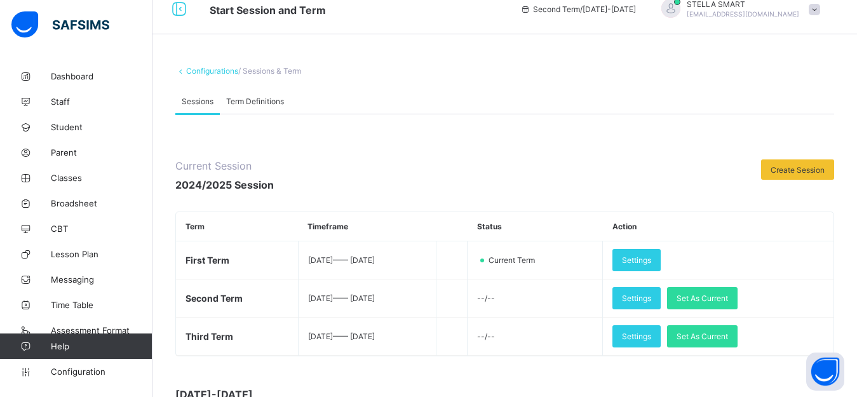
scroll to position [235, 0]
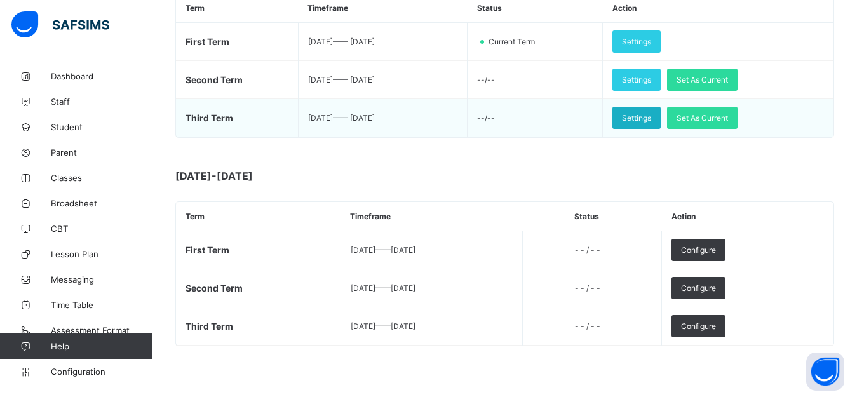
click at [651, 122] on span "Settings" at bounding box center [636, 118] width 29 height 10
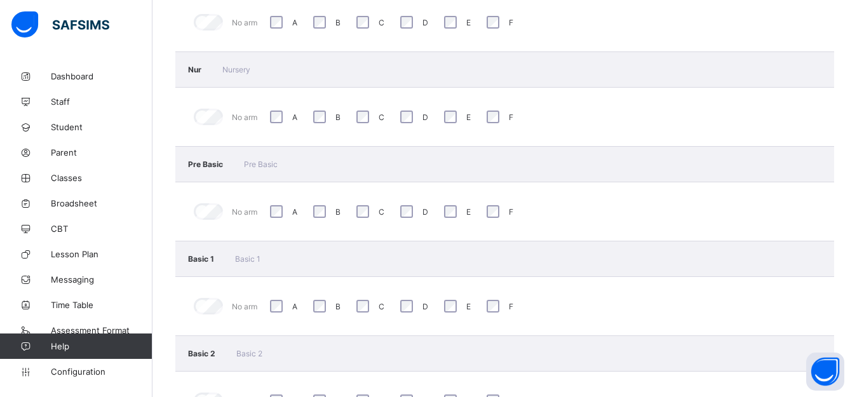
scroll to position [70, 0]
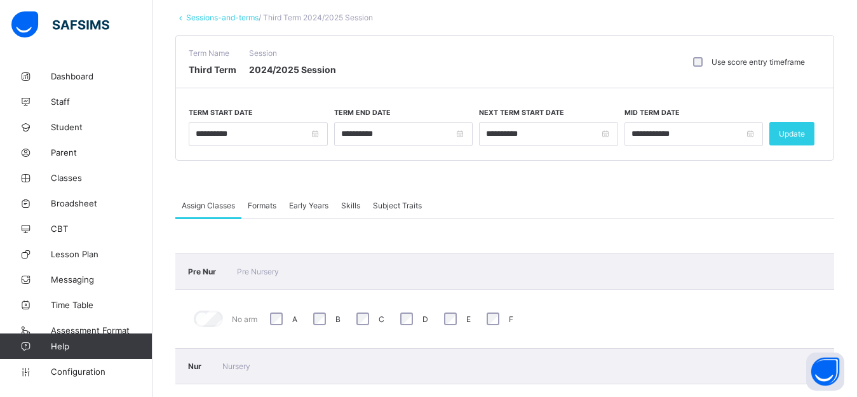
click at [260, 201] on span "Formats" at bounding box center [262, 206] width 29 height 10
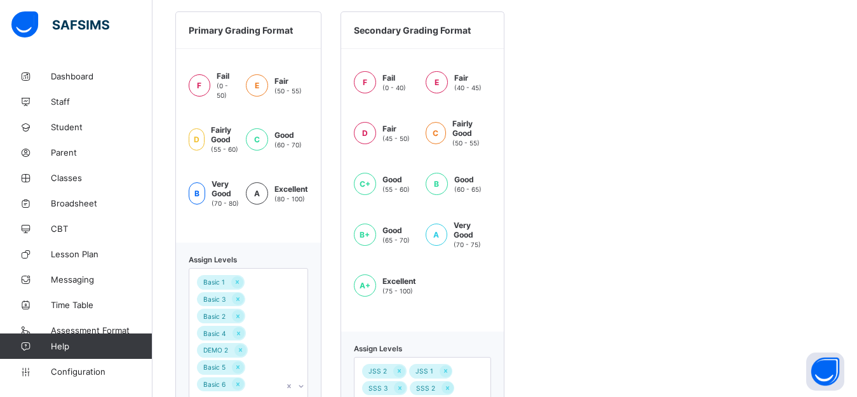
scroll to position [909, 0]
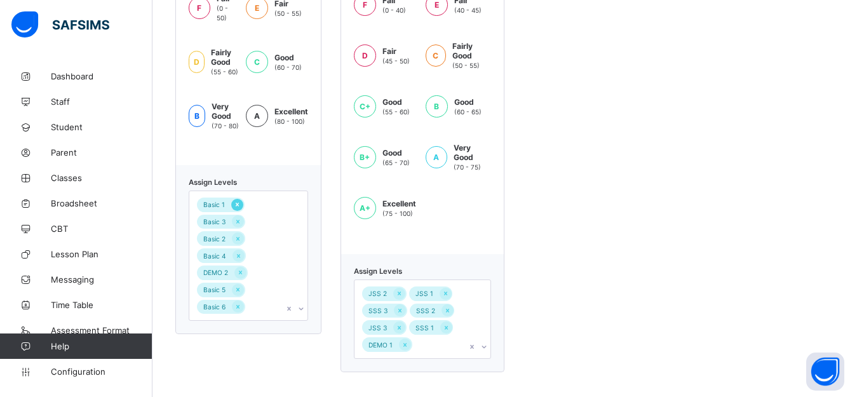
click at [238, 200] on icon at bounding box center [237, 204] width 7 height 9
click at [238, 200] on icon at bounding box center [238, 204] width 7 height 9
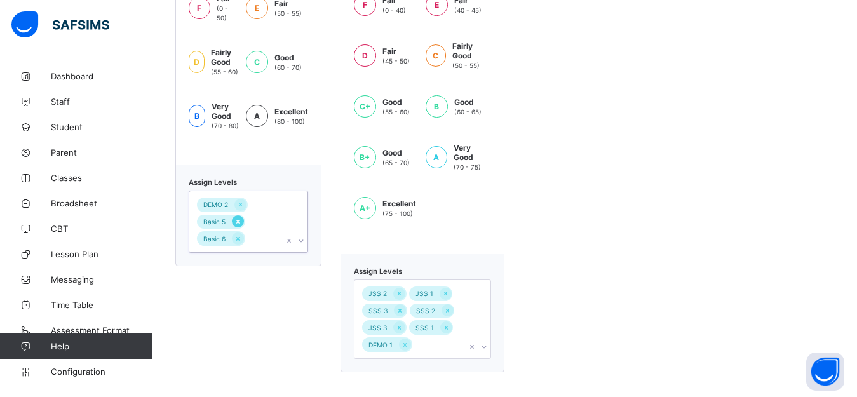
click at [236, 217] on icon at bounding box center [237, 221] width 7 height 9
click at [239, 203] on icon at bounding box center [240, 205] width 3 height 4
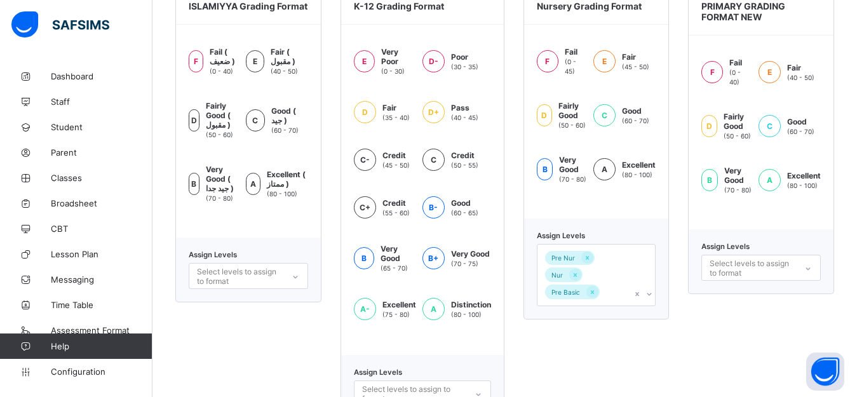
scroll to position [401, 0]
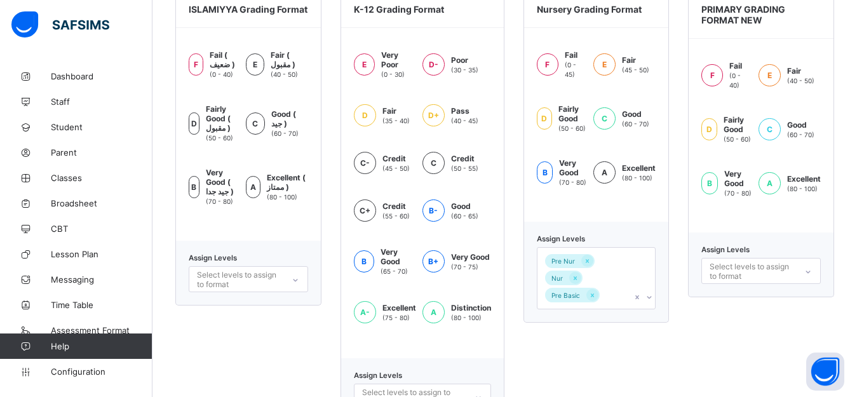
click at [725, 262] on div "Select levels to assign to format" at bounding box center [751, 271] width 85 height 24
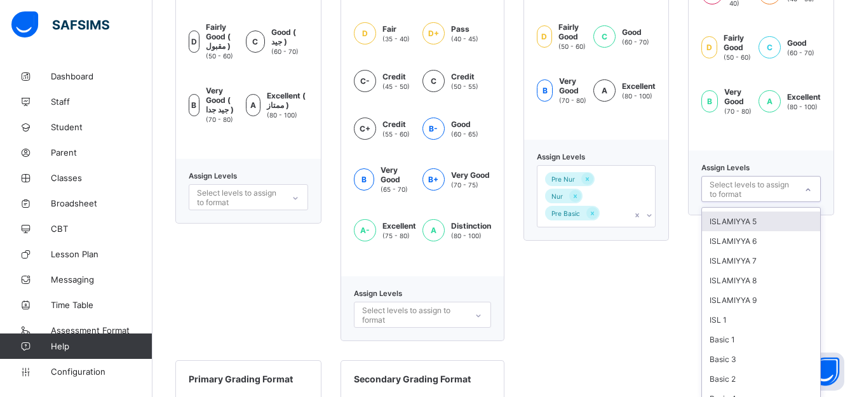
scroll to position [76, 0]
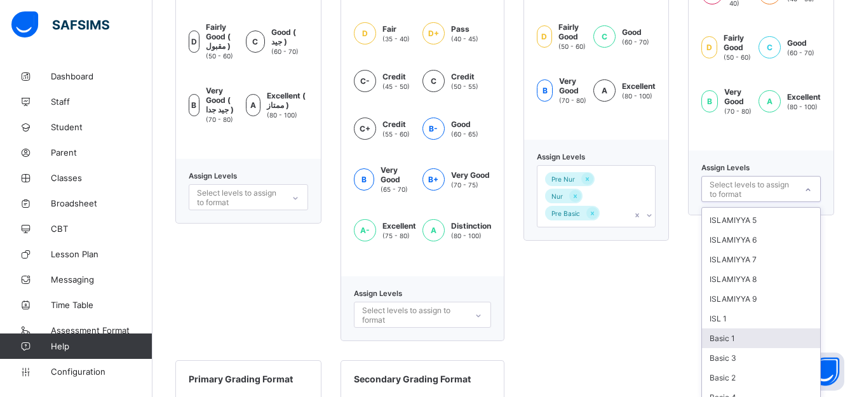
click at [738, 328] on div "Basic 1" at bounding box center [761, 338] width 118 height 20
click at [746, 354] on div "Basic 2" at bounding box center [761, 360] width 118 height 20
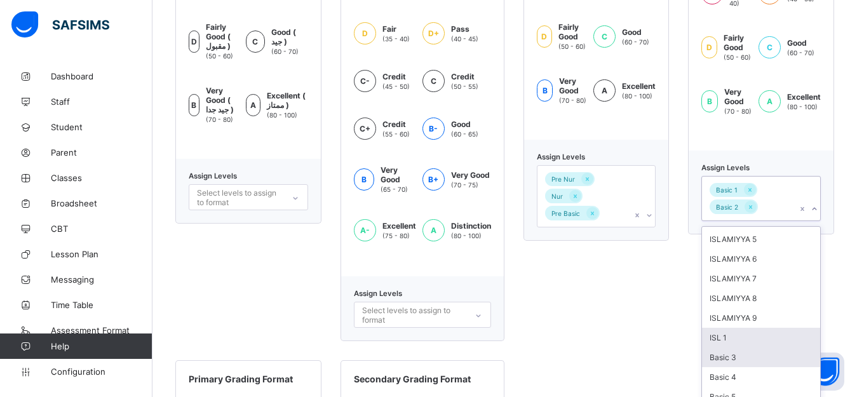
click at [758, 349] on div "Basic 3" at bounding box center [761, 357] width 118 height 20
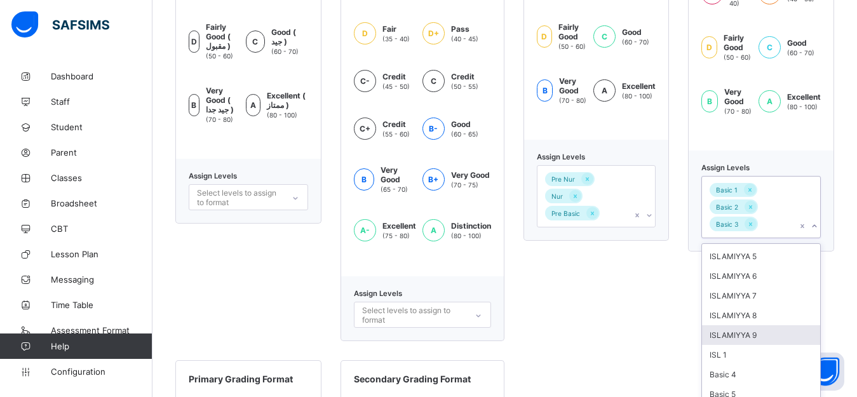
scroll to position [85, 0]
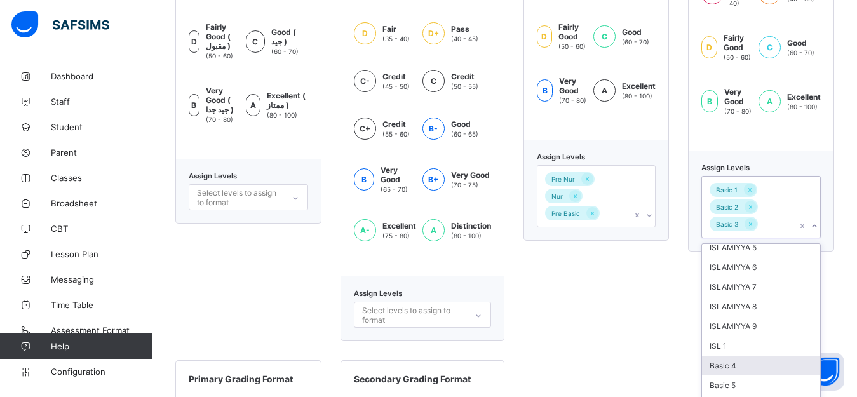
click at [740, 357] on div "Basic 4" at bounding box center [761, 366] width 118 height 20
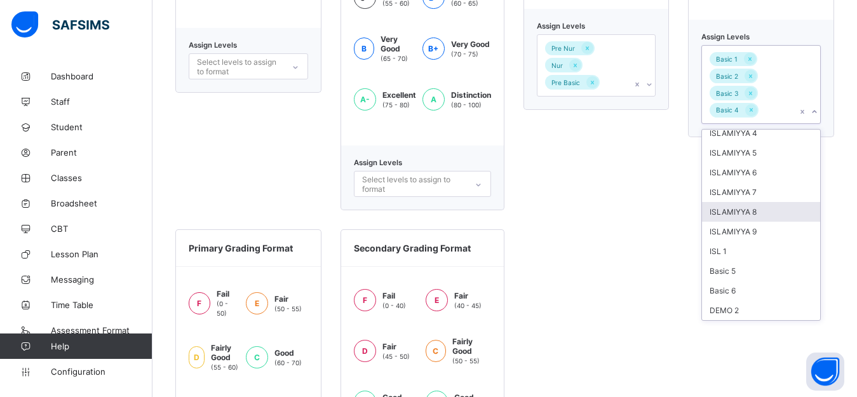
scroll to position [629, 0]
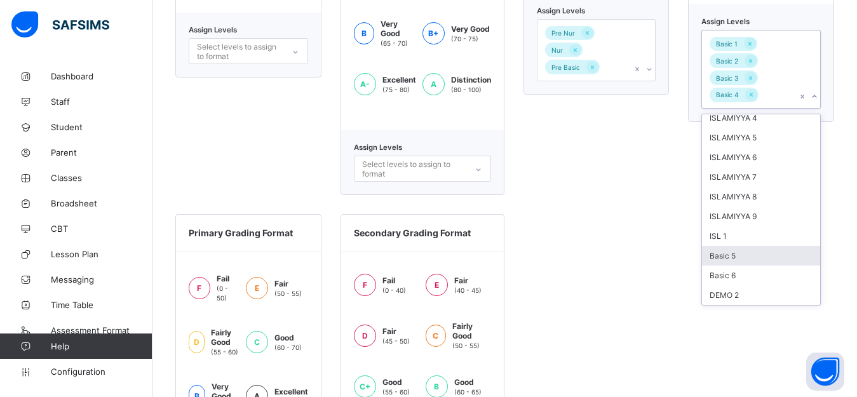
click at [726, 248] on div "Basic 5" at bounding box center [761, 256] width 118 height 20
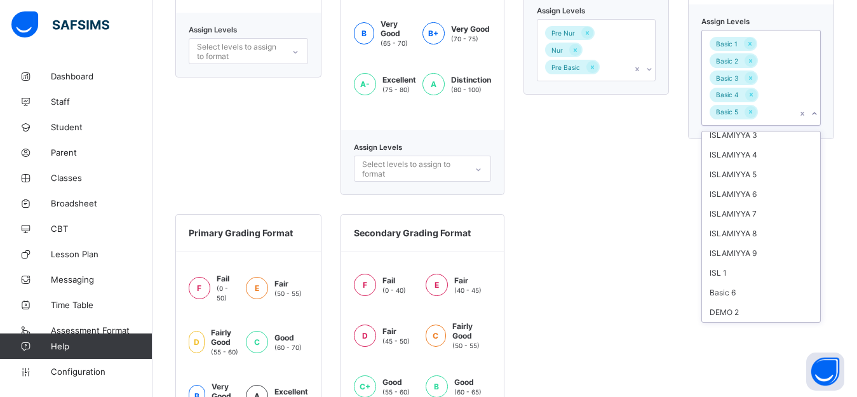
scroll to position [46, 0]
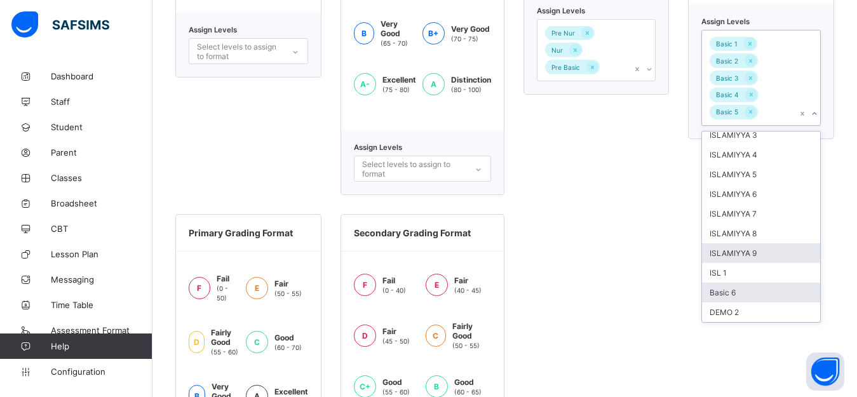
click at [736, 283] on div "Basic 6" at bounding box center [761, 293] width 118 height 20
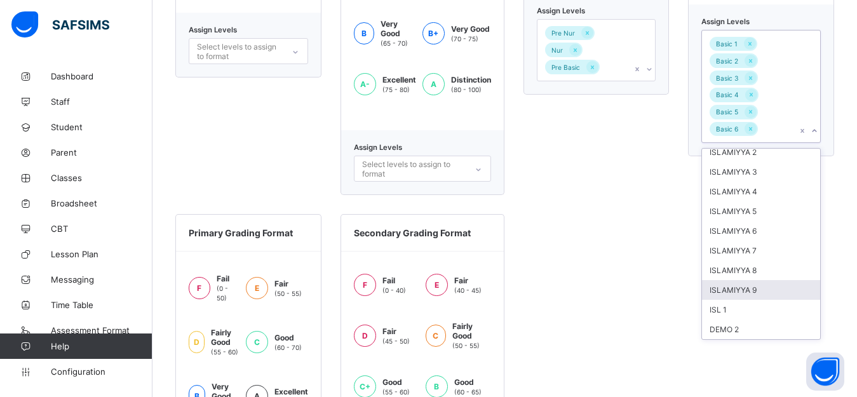
scroll to position [26, 0]
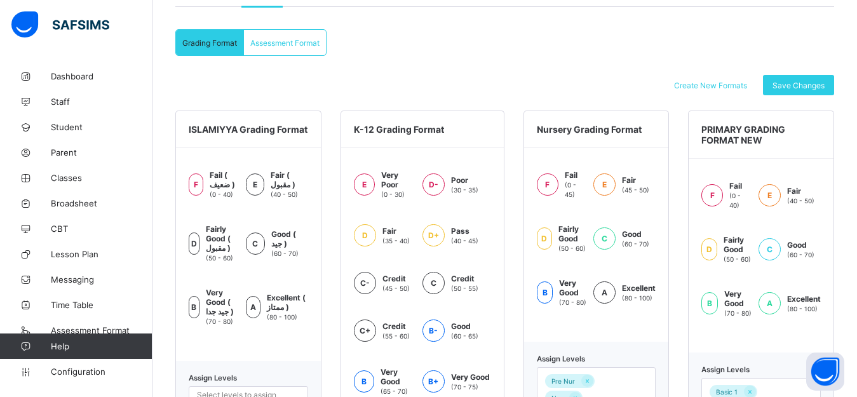
scroll to position [274, 0]
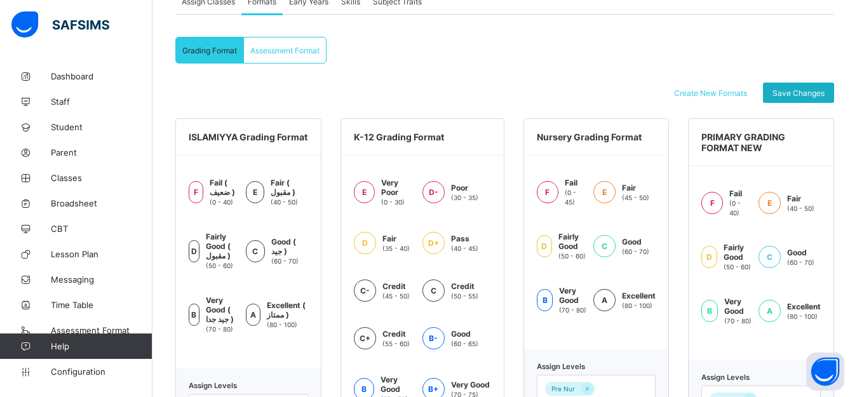
click at [805, 93] on span "Save Changes" at bounding box center [798, 93] width 52 height 10
click at [69, 202] on span "Broadsheet" at bounding box center [102, 203] width 102 height 10
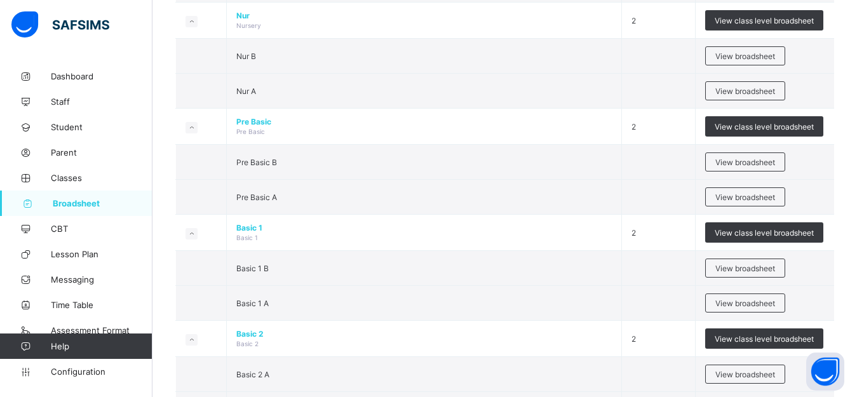
scroll to position [254, 0]
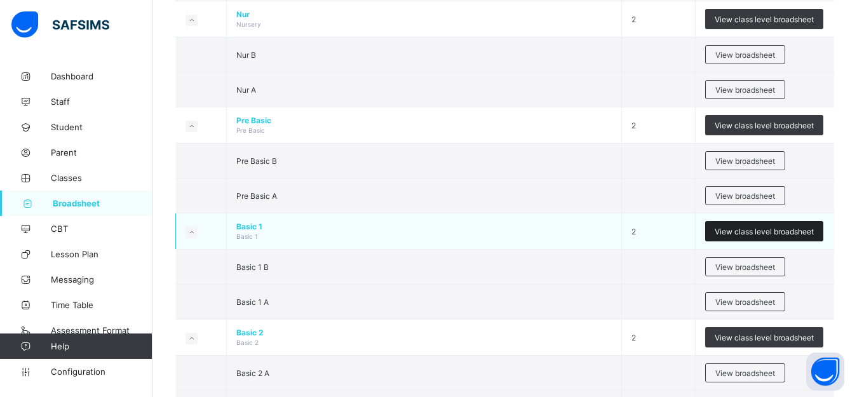
click at [721, 230] on div "View class level broadsheet" at bounding box center [764, 231] width 118 height 20
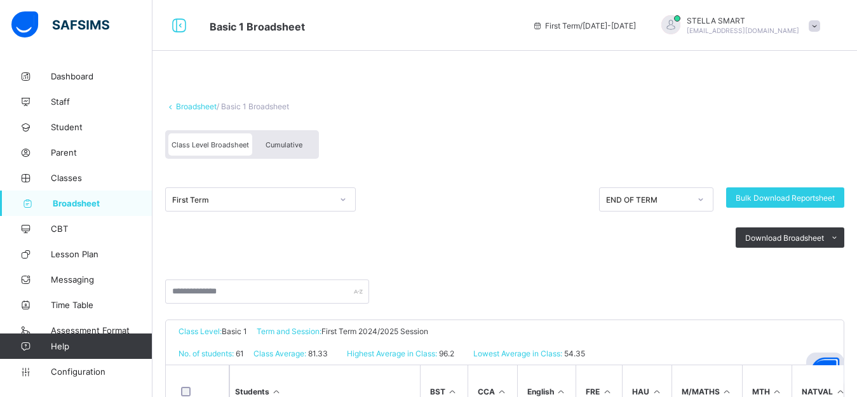
click at [300, 140] on span "Cumulative" at bounding box center [283, 144] width 37 height 9
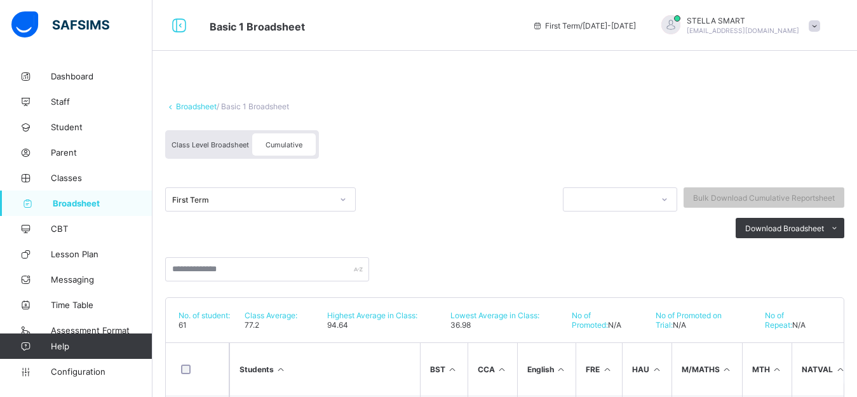
click at [589, 132] on div "Class Level Broadsheet Cumulative" at bounding box center [504, 148] width 679 height 48
click at [462, 239] on div "First Term Bulk Download Cumulative Reportsheet Download Broadsheet PDF Excel s…" at bounding box center [504, 234] width 679 height 126
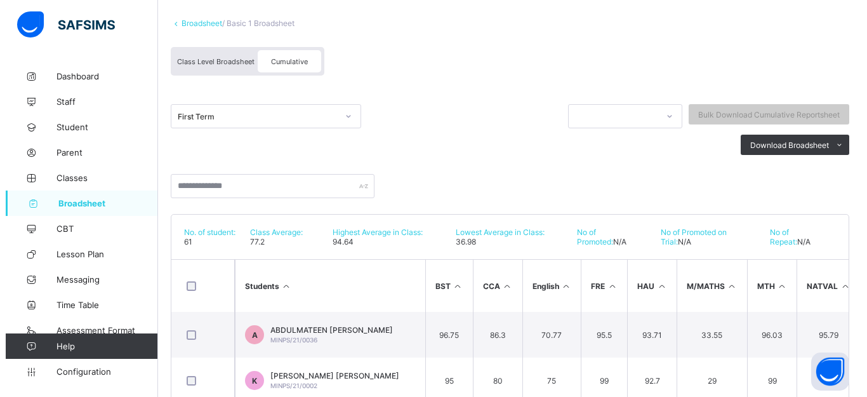
scroll to position [102, 0]
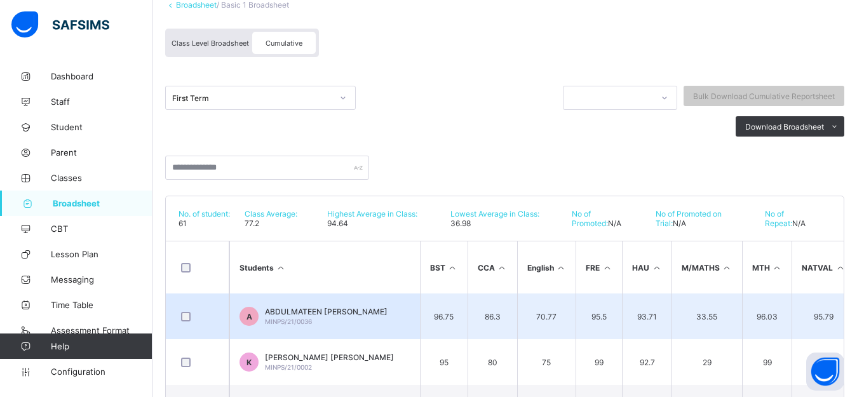
click at [380, 322] on div "ABDULMATEEN OLATUNDE ADEGOKE MINPS/21/0036" at bounding box center [326, 316] width 123 height 19
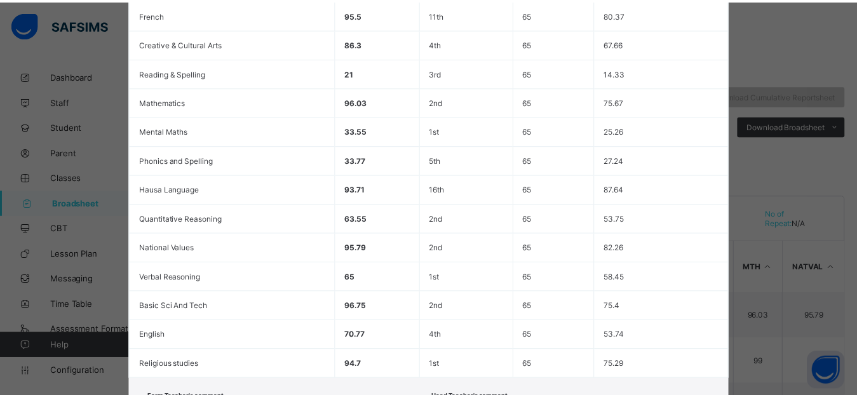
scroll to position [403, 0]
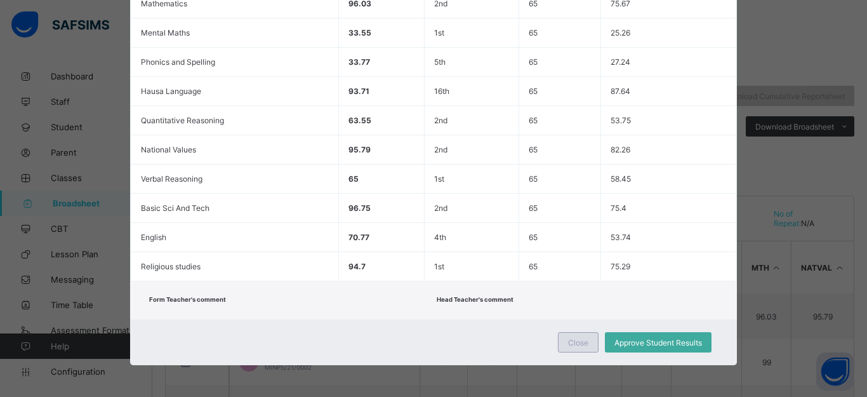
click at [578, 343] on span "Close" at bounding box center [578, 343] width 20 height 10
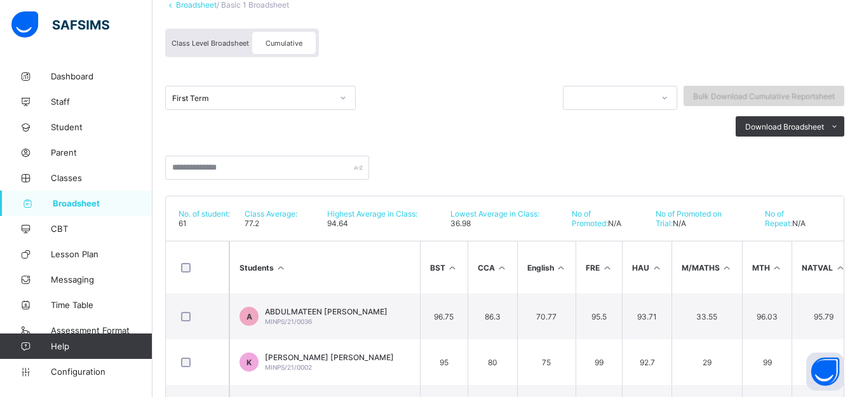
click at [755, 98] on span "Bulk Download Cumulative Reportsheet" at bounding box center [764, 96] width 142 height 10
click at [763, 95] on span "Bulk Download Cumulative Reportsheet" at bounding box center [764, 96] width 142 height 10
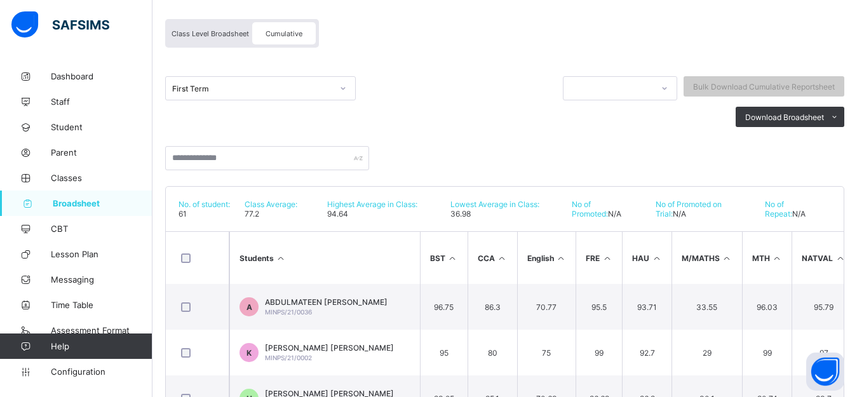
scroll to position [86, 0]
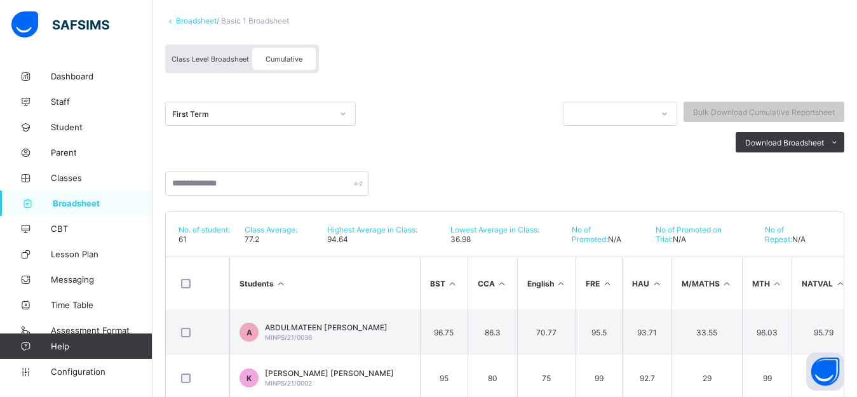
click at [60, 204] on span "Broadsheet" at bounding box center [103, 203] width 100 height 10
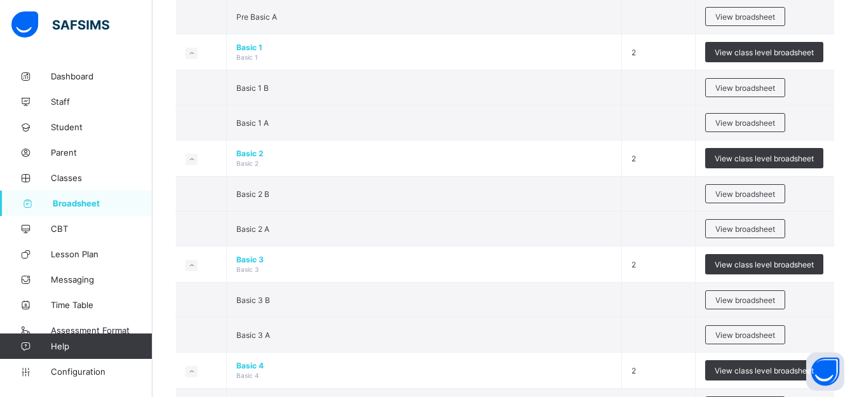
scroll to position [457, 0]
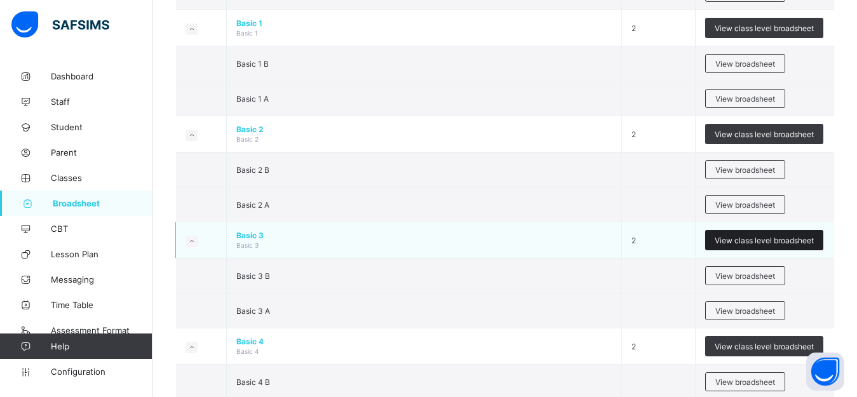
click at [772, 238] on span "View class level broadsheet" at bounding box center [763, 241] width 99 height 10
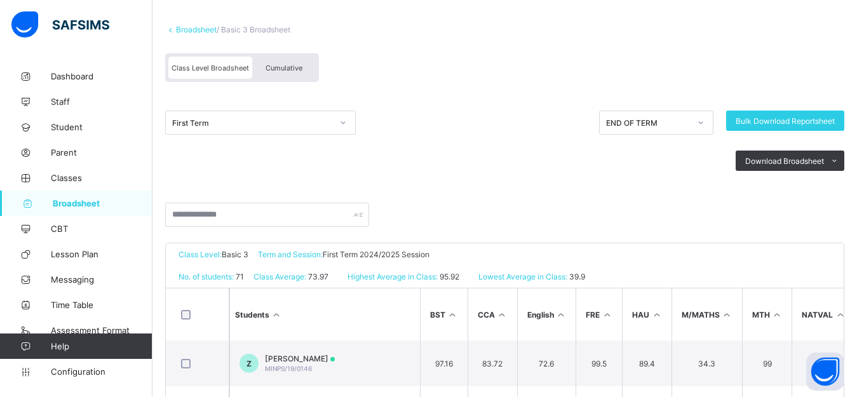
scroll to position [102, 0]
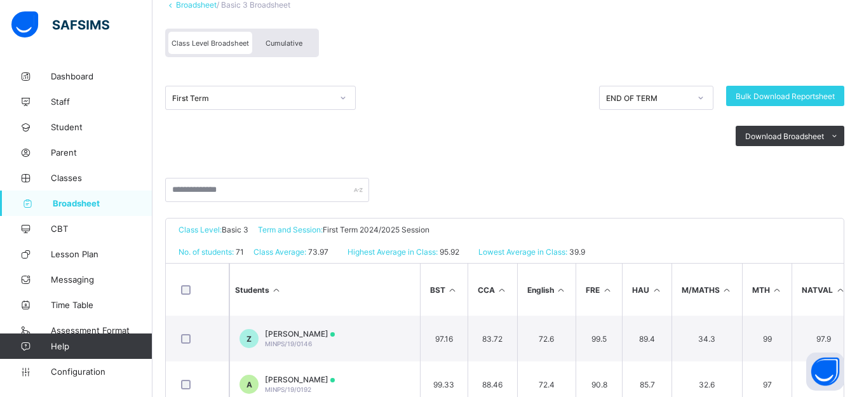
click at [289, 43] on span "Cumulative" at bounding box center [283, 43] width 37 height 9
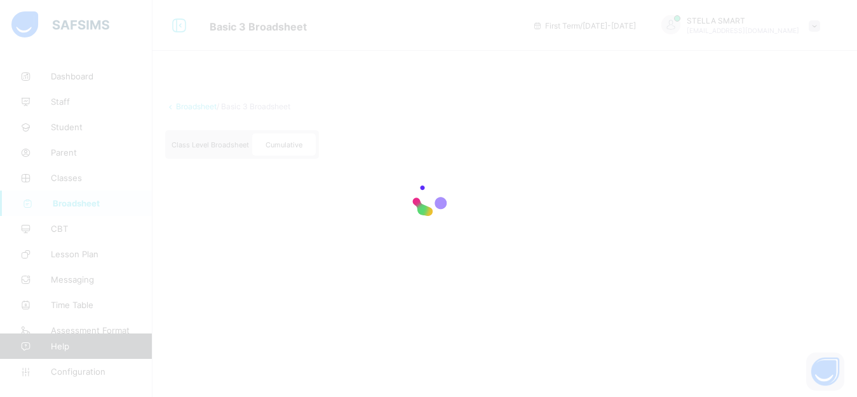
scroll to position [0, 0]
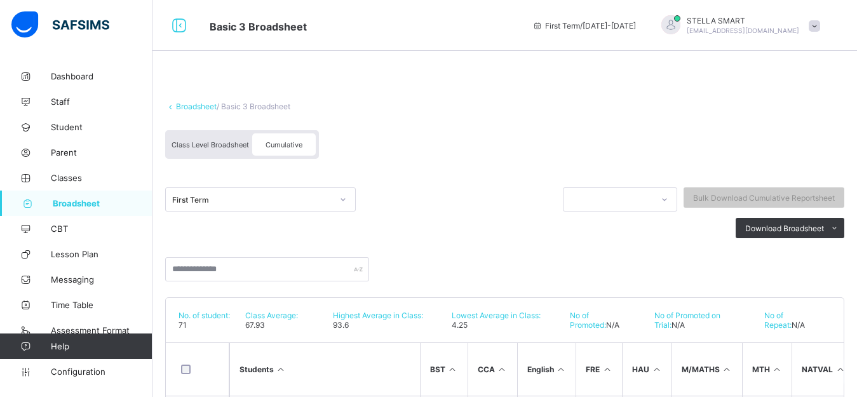
click at [339, 198] on icon at bounding box center [343, 199] width 8 height 13
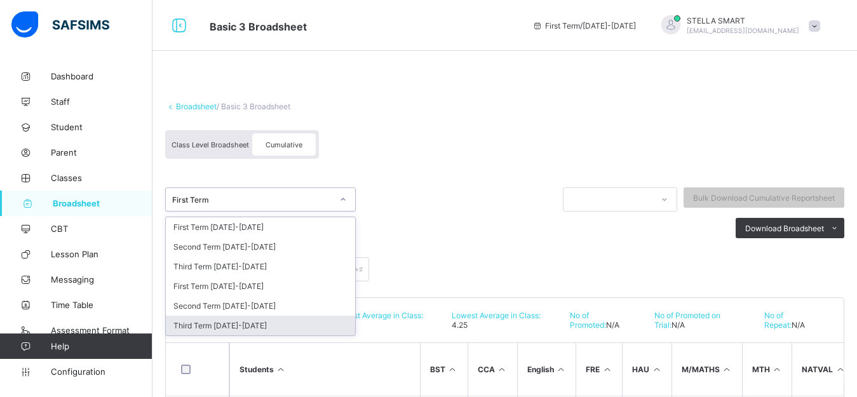
click at [259, 321] on div "Third Term 2024-2025" at bounding box center [260, 326] width 189 height 20
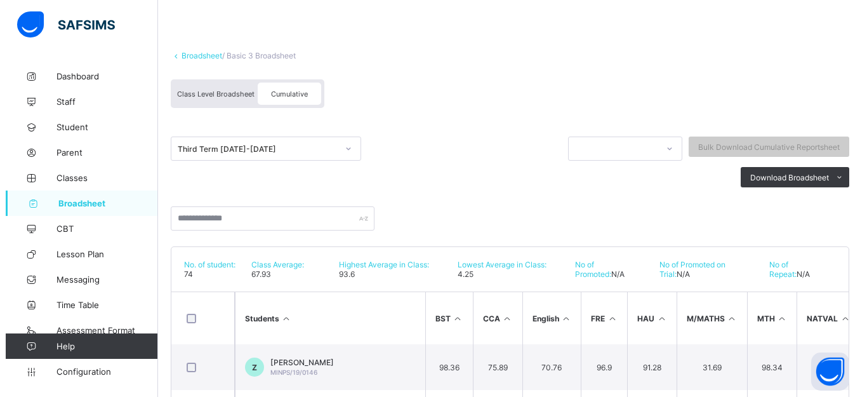
scroll to position [102, 0]
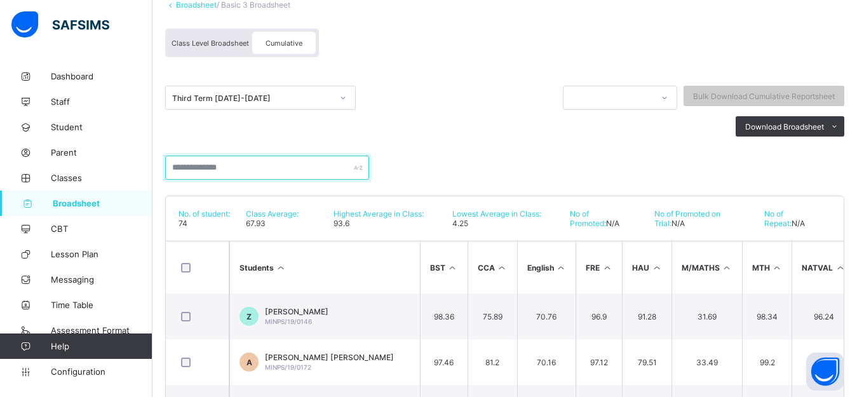
click at [245, 172] on input "text" at bounding box center [267, 168] width 204 height 24
type input "*"
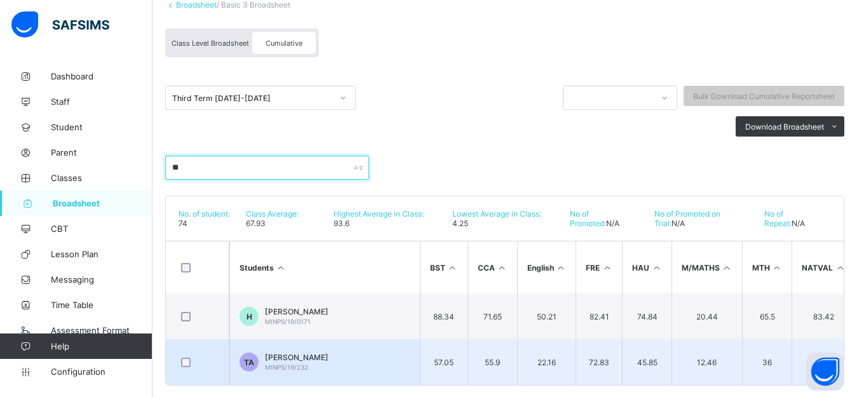
type input "**"
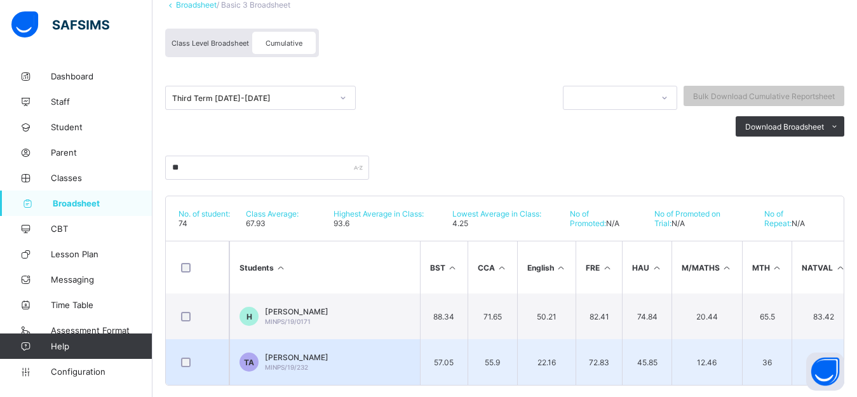
click at [284, 365] on span "MINPS/19/232" at bounding box center [286, 367] width 43 height 8
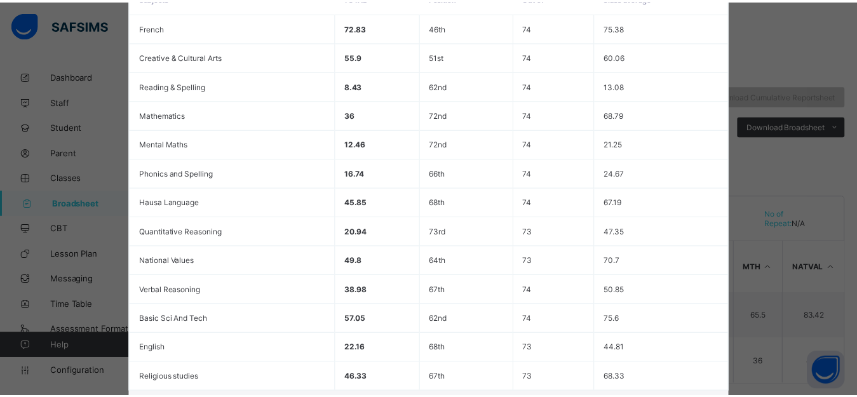
scroll to position [403, 0]
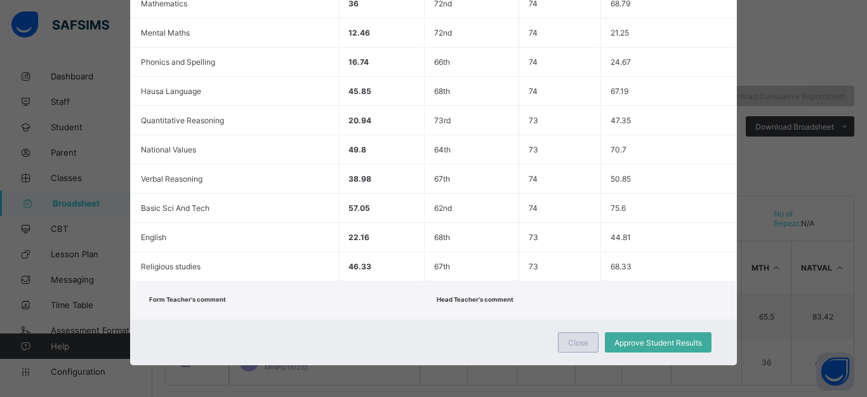
click at [572, 340] on span "Close" at bounding box center [578, 343] width 20 height 10
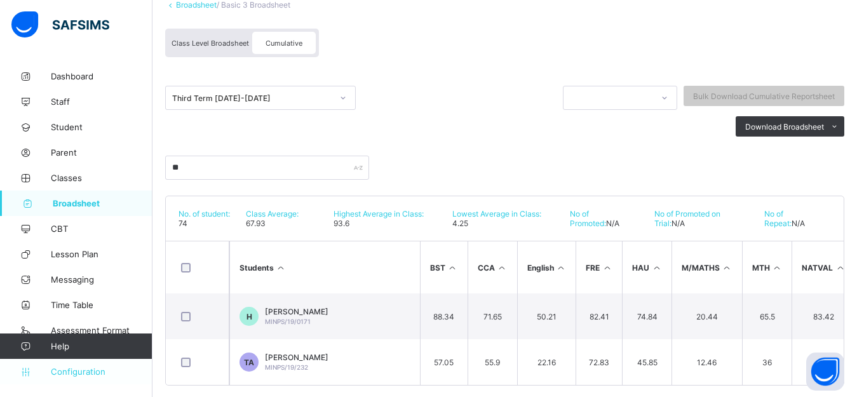
click at [86, 365] on link "Configuration" at bounding box center [76, 371] width 152 height 25
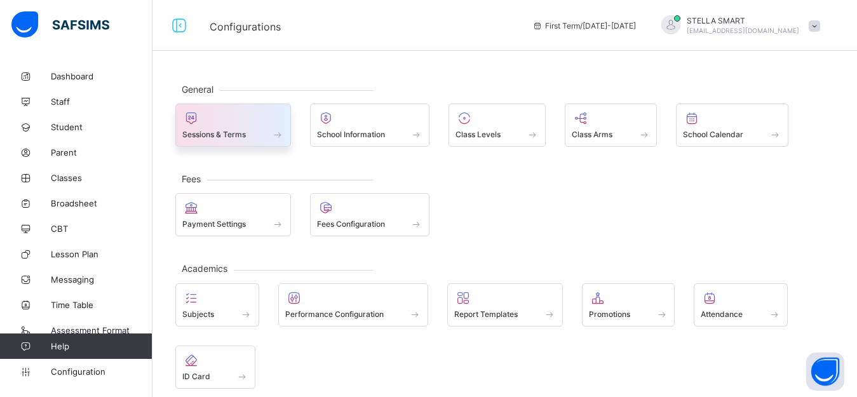
click at [230, 135] on span "Sessions & Terms" at bounding box center [213, 135] width 63 height 10
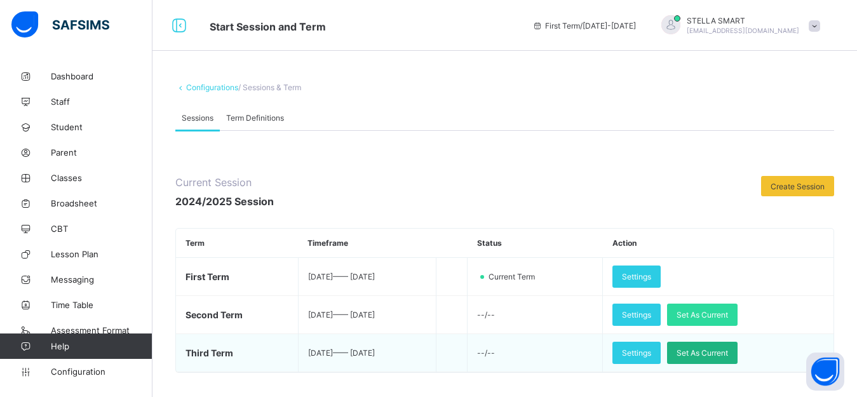
click at [726, 348] on span "Set As Current" at bounding box center [701, 353] width 51 height 10
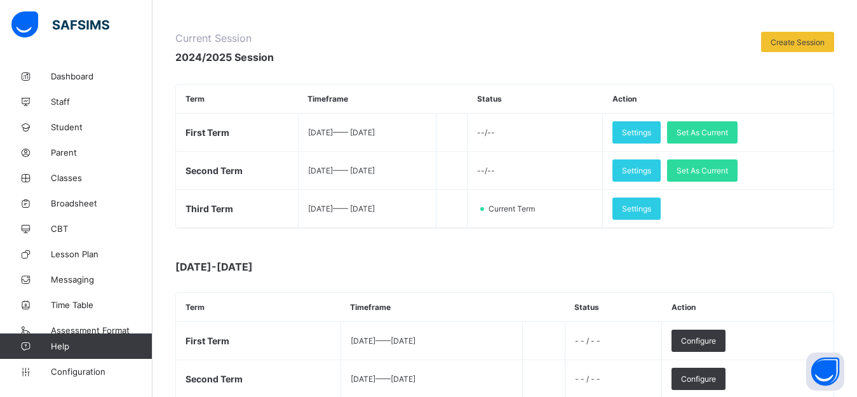
scroll to position [145, 0]
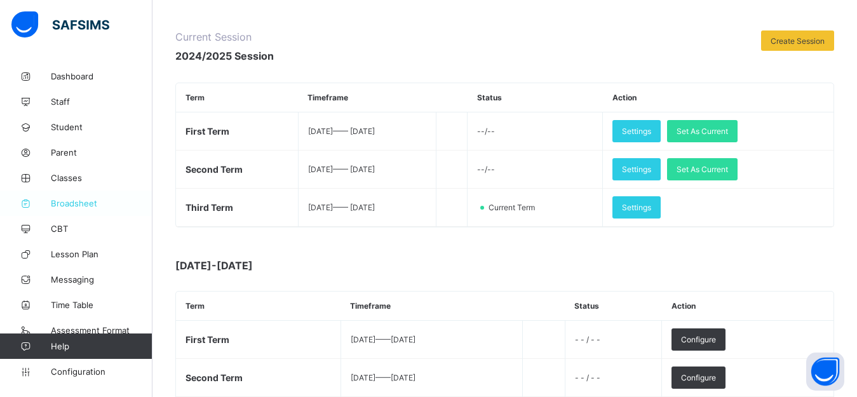
click at [75, 206] on span "Broadsheet" at bounding box center [102, 203] width 102 height 10
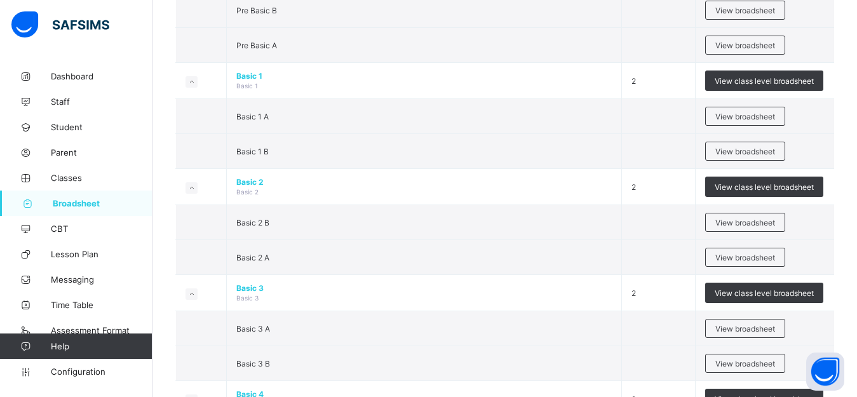
scroll to position [406, 0]
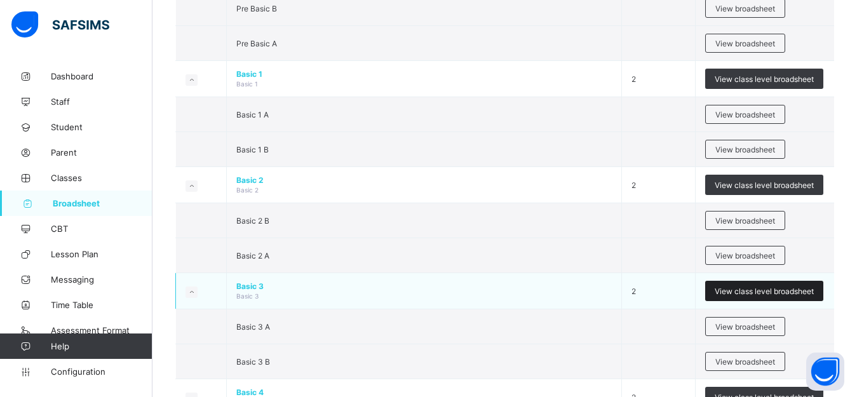
click at [734, 287] on span "View class level broadsheet" at bounding box center [763, 291] width 99 height 10
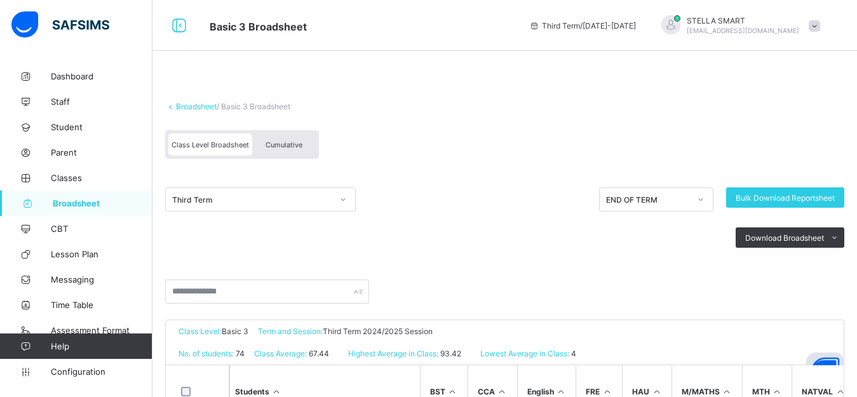
click at [287, 142] on span "Cumulative" at bounding box center [283, 144] width 37 height 9
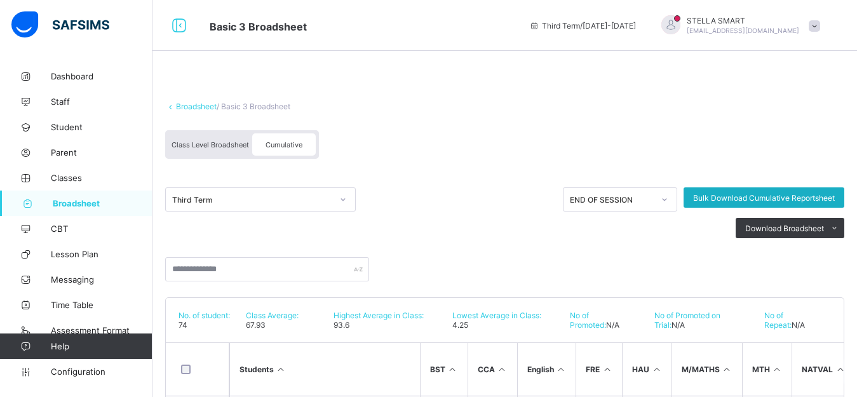
click at [737, 195] on span "Bulk Download Cumulative Reportsheet" at bounding box center [764, 198] width 142 height 10
click at [733, 194] on span "Bulk Download Cumulative Reportsheet" at bounding box center [764, 198] width 142 height 10
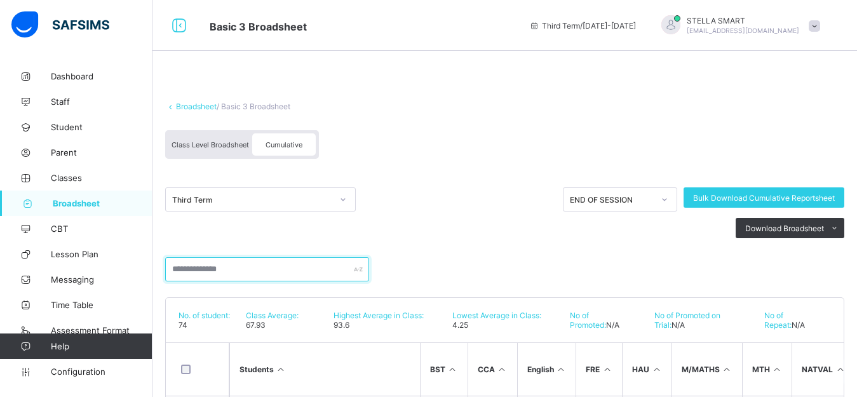
click at [212, 267] on input "text" at bounding box center [267, 269] width 204 height 24
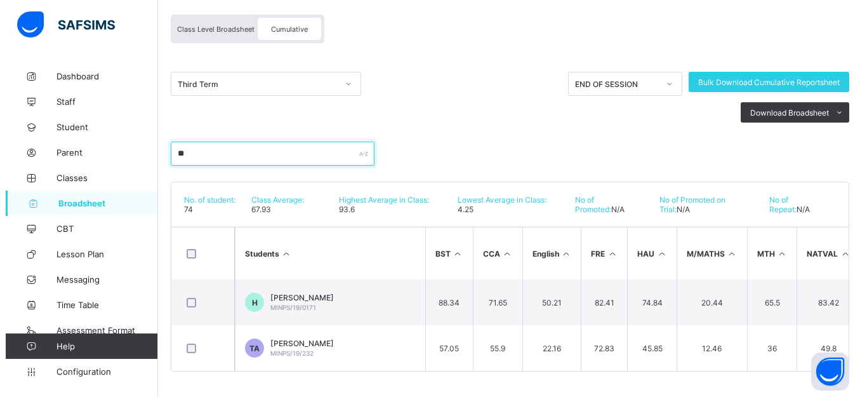
scroll to position [121, 0]
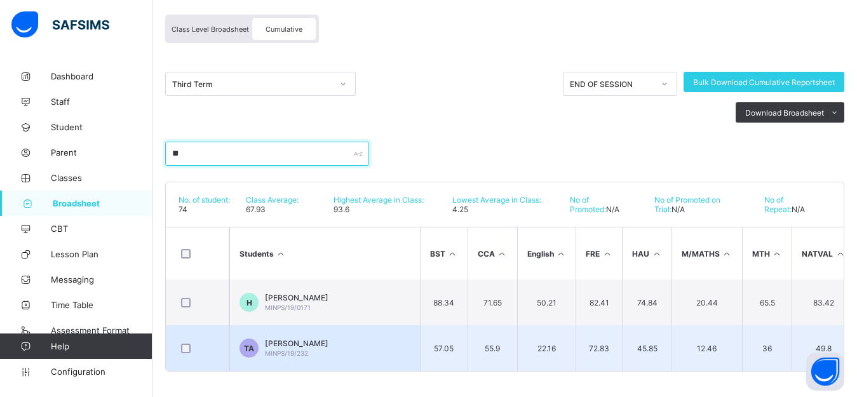
type input "**"
click at [325, 338] on span "THUWAIBA ABDULLAHI" at bounding box center [296, 343] width 63 height 10
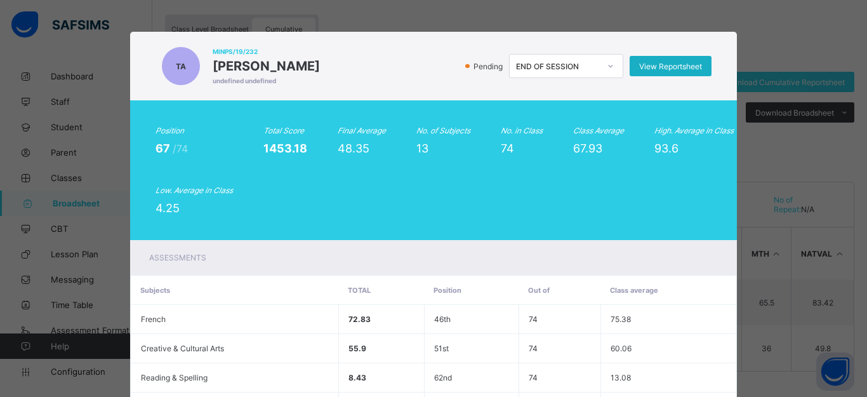
click at [648, 68] on span "View Reportsheet" at bounding box center [670, 67] width 63 height 10
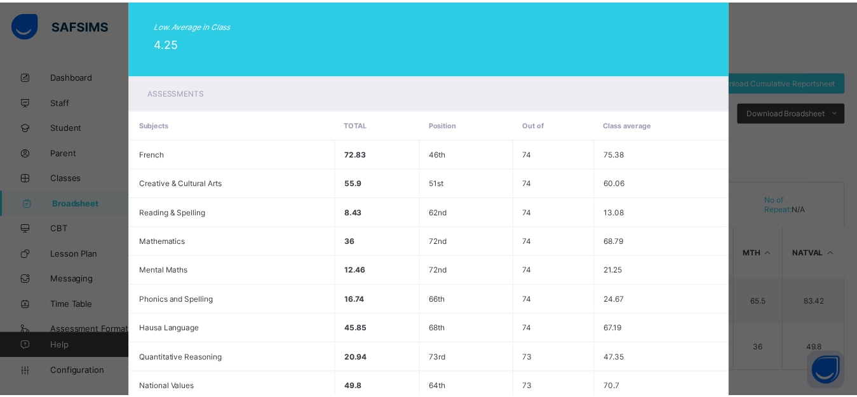
scroll to position [403, 0]
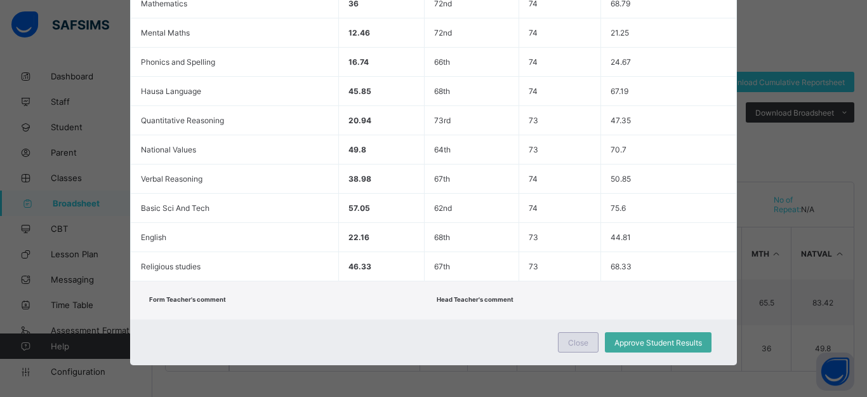
click at [574, 338] on span "Close" at bounding box center [578, 343] width 20 height 10
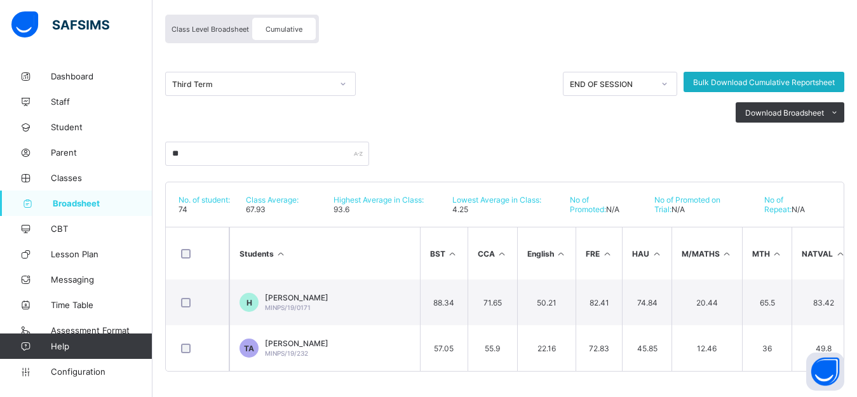
click at [716, 77] on span "Bulk Download Cumulative Reportsheet" at bounding box center [764, 82] width 142 height 10
